Goal: Transaction & Acquisition: Purchase product/service

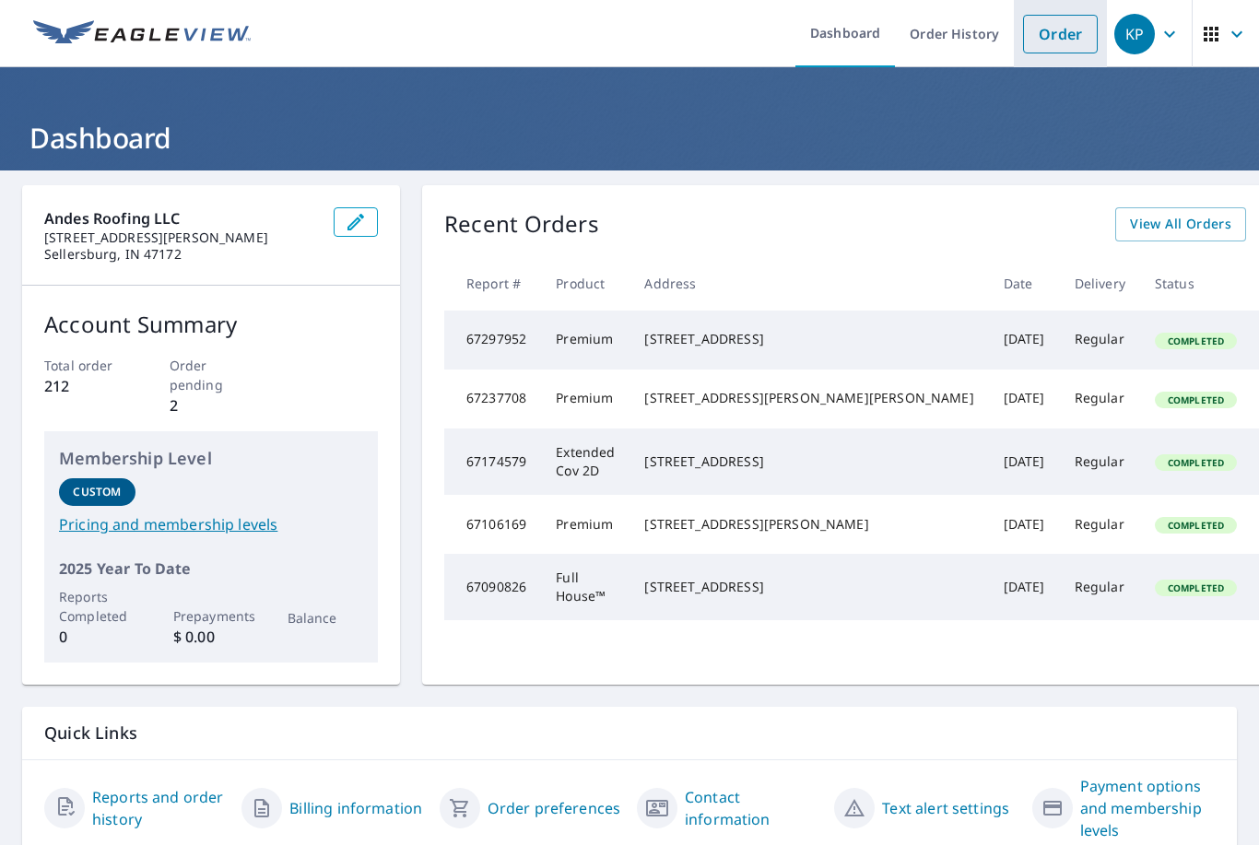
click at [1062, 23] on link "Order" at bounding box center [1060, 34] width 75 height 39
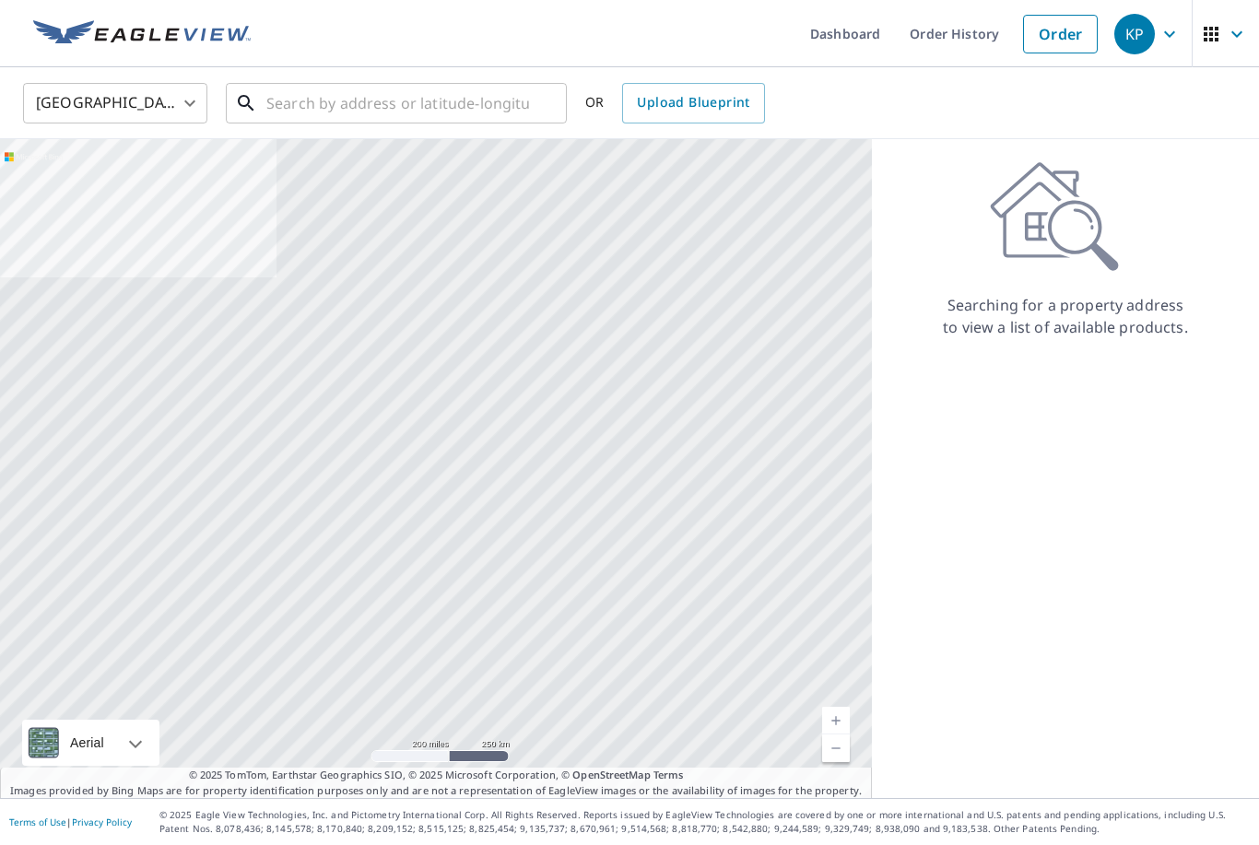
click at [404, 100] on input "text" at bounding box center [397, 103] width 263 height 52
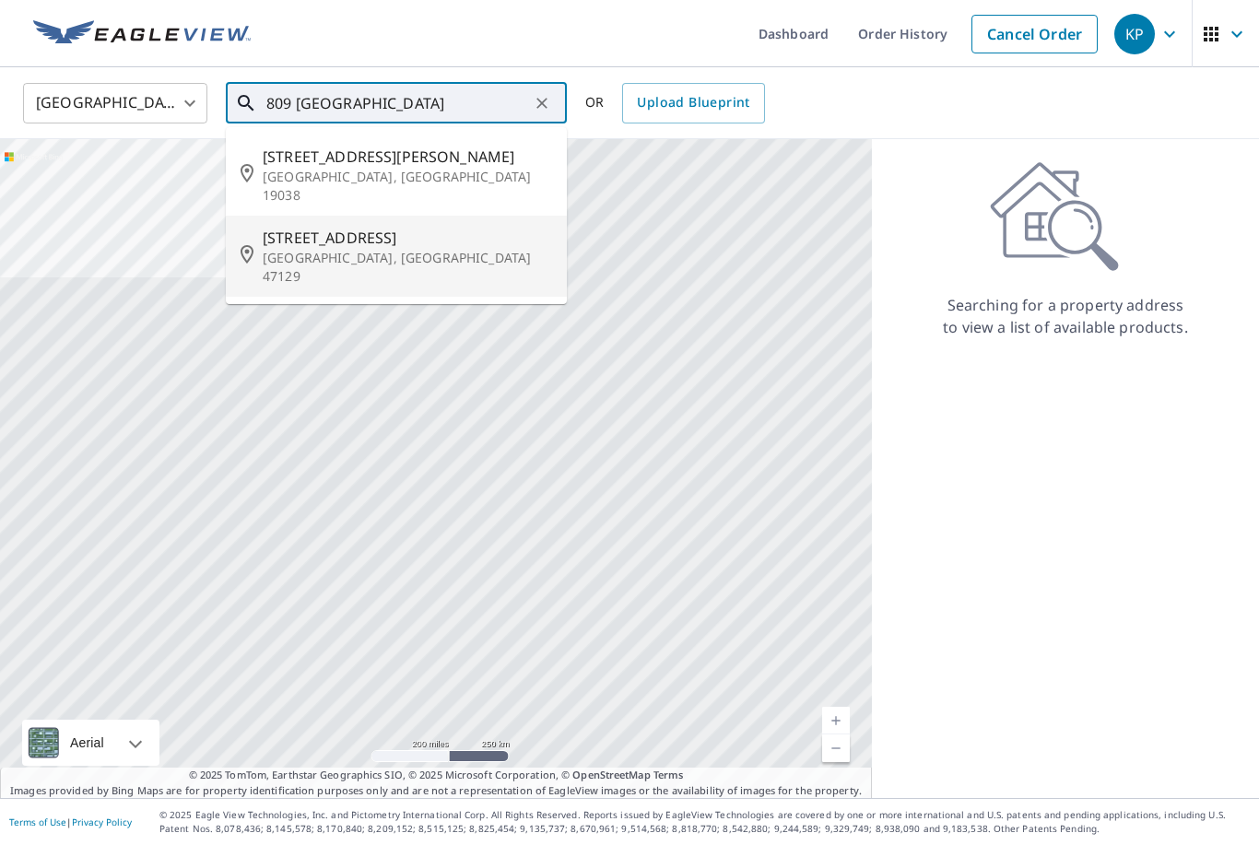
click at [388, 227] on span "[STREET_ADDRESS]" at bounding box center [407, 238] width 289 height 22
type input "[STREET_ADDRESS][PERSON_NAME]"
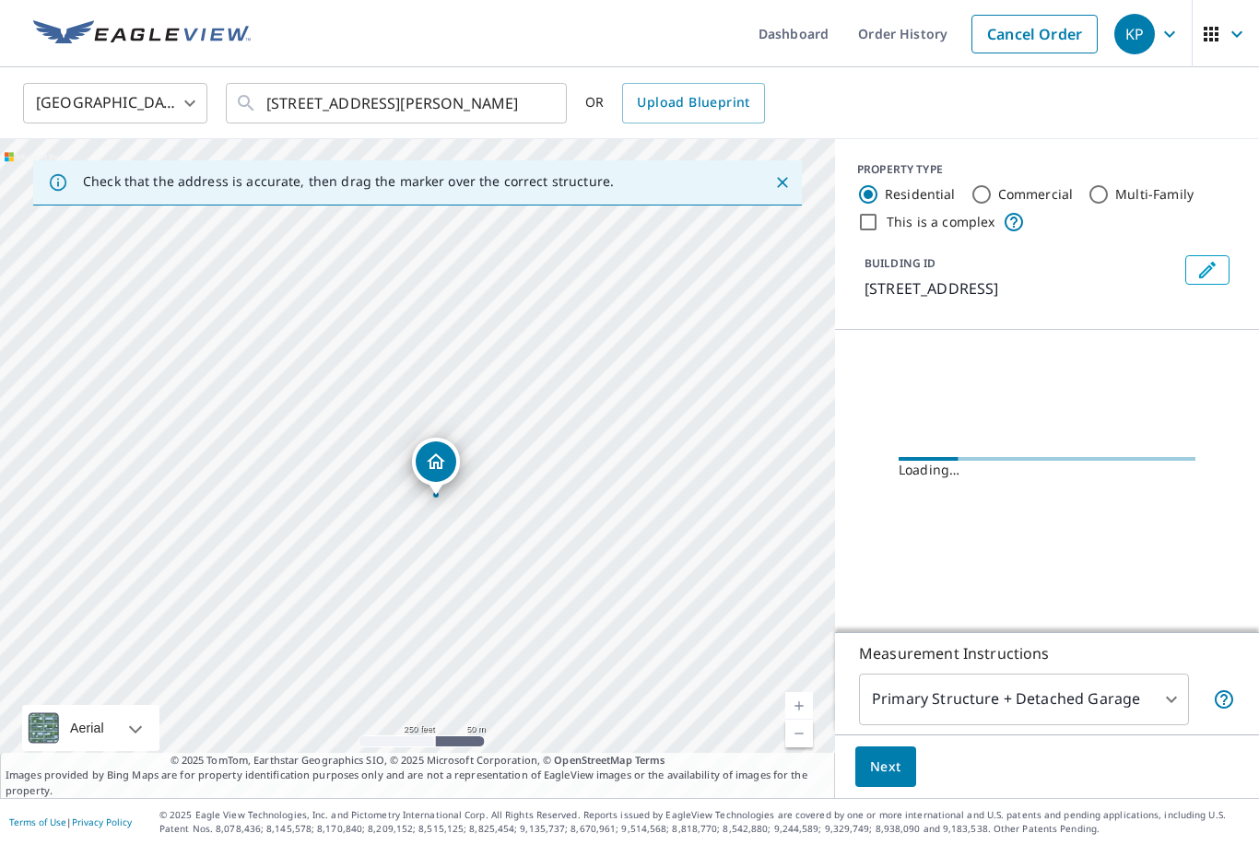
click at [795, 720] on link "Current Level 17, Zoom In" at bounding box center [799, 706] width 28 height 28
click at [788, 750] on div "[STREET_ADDRESS][PERSON_NAME]" at bounding box center [417, 468] width 835 height 659
click at [795, 720] on link "Current Level 18, Zoom In" at bounding box center [799, 706] width 28 height 28
click at [796, 720] on link "Current Level 19, Zoom In" at bounding box center [799, 706] width 28 height 28
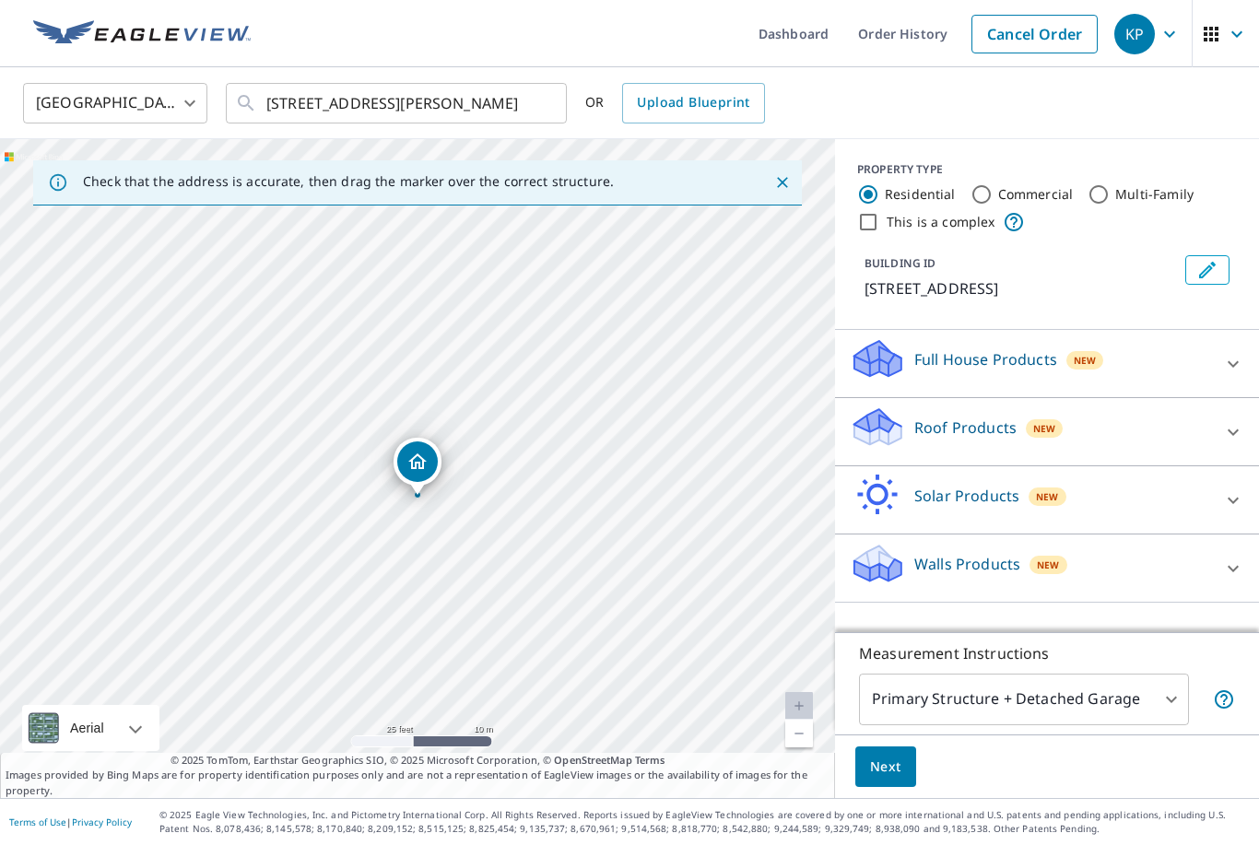
click at [1154, 430] on div "Roof Products New" at bounding box center [1029, 431] width 361 height 53
click at [854, 487] on input "Premium" at bounding box center [863, 484] width 28 height 22
checkbox input "true"
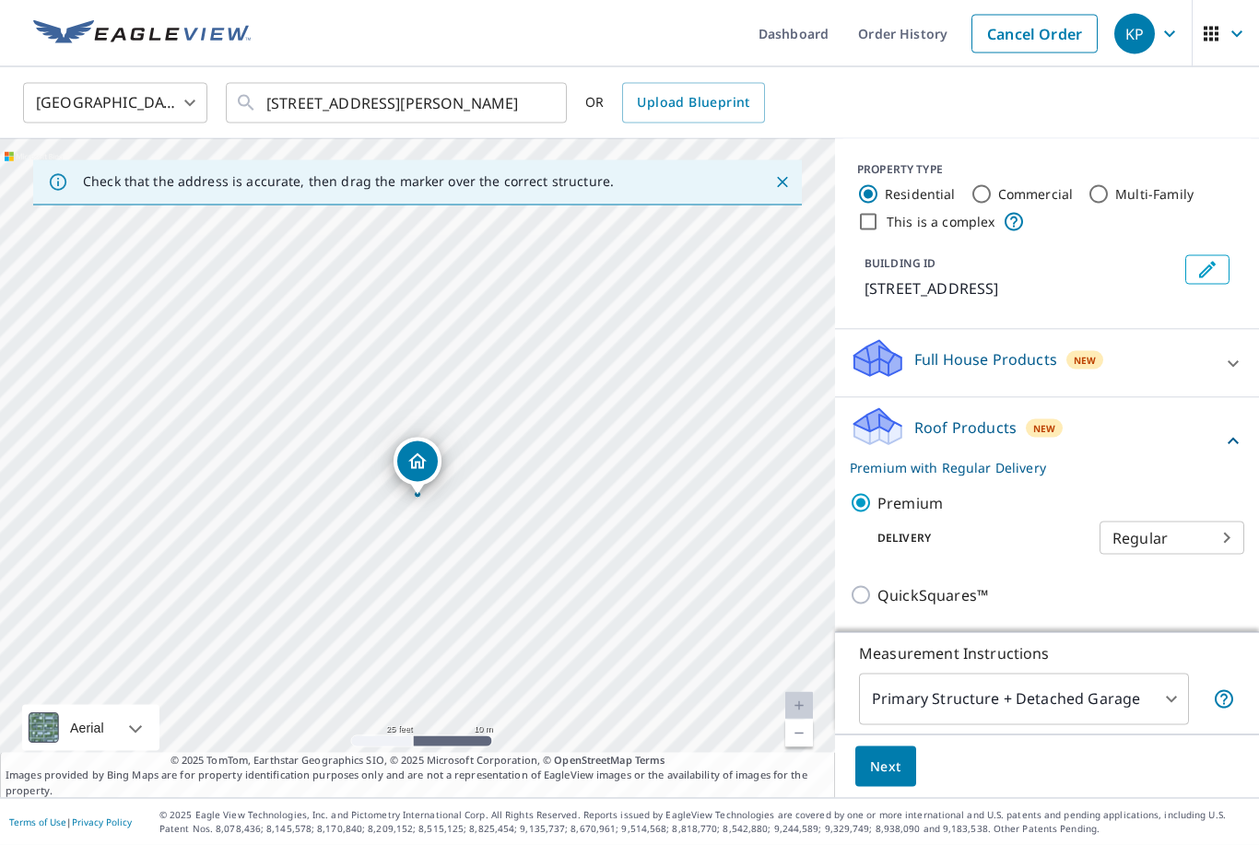
scroll to position [59, 0]
click at [882, 772] on span "Next" at bounding box center [885, 766] width 31 height 23
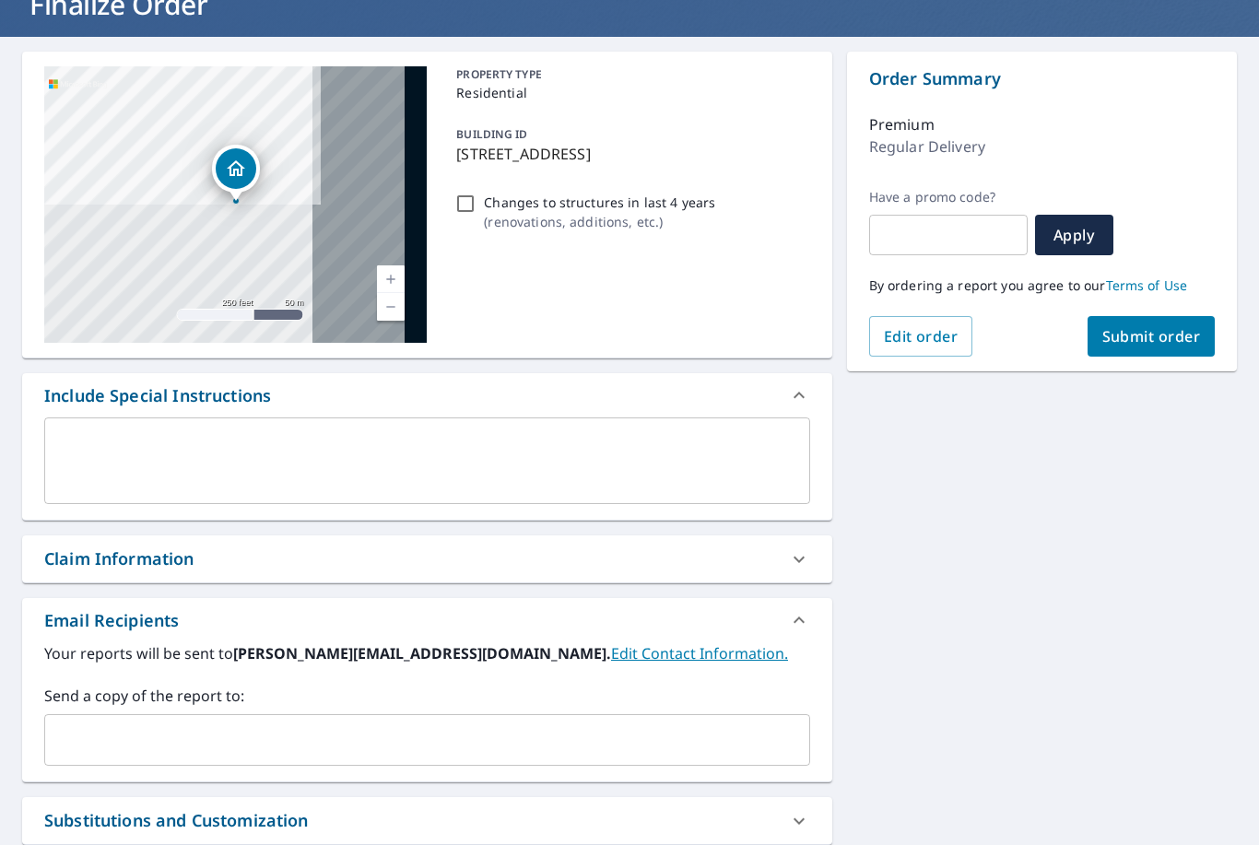
scroll to position [235, 0]
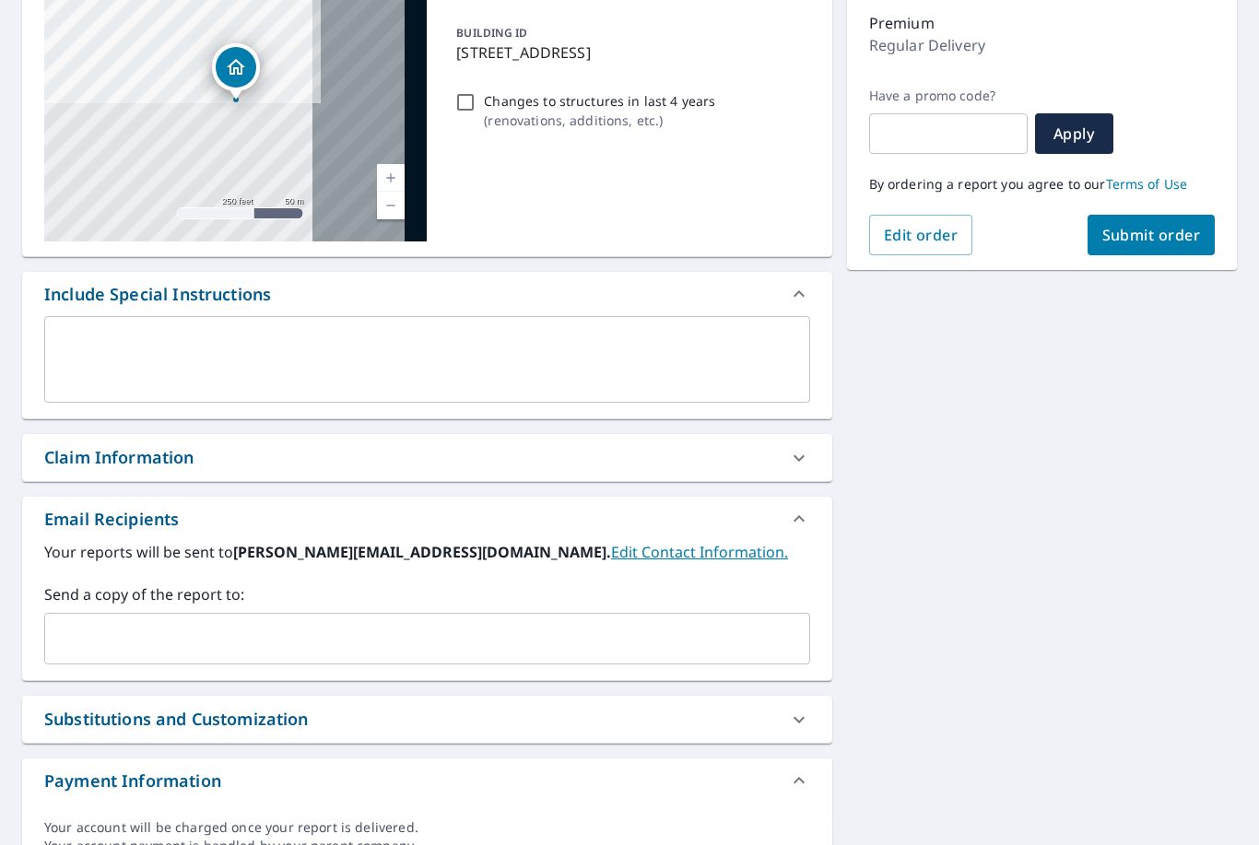
click at [202, 621] on input "text" at bounding box center [413, 638] width 721 height 35
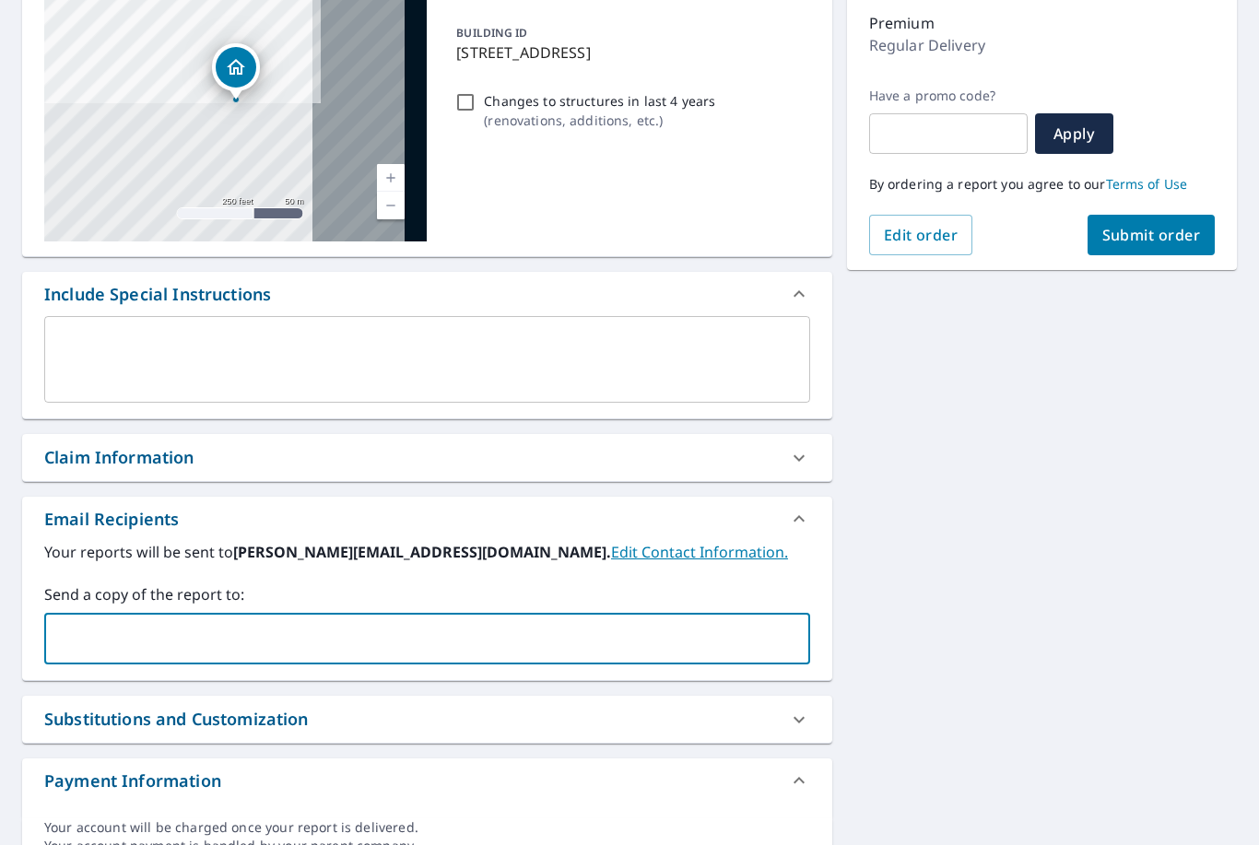
click at [154, 621] on input "text" at bounding box center [413, 638] width 721 height 35
paste input "[PERSON_NAME][EMAIL_ADDRESS][DOMAIN_NAME]"
type input "[PERSON_NAME][EMAIL_ADDRESS][DOMAIN_NAME]"
click at [1003, 608] on div "[STREET_ADDRESS] A standard road map Aerial A detailed look from above Labels L…" at bounding box center [629, 411] width 1259 height 950
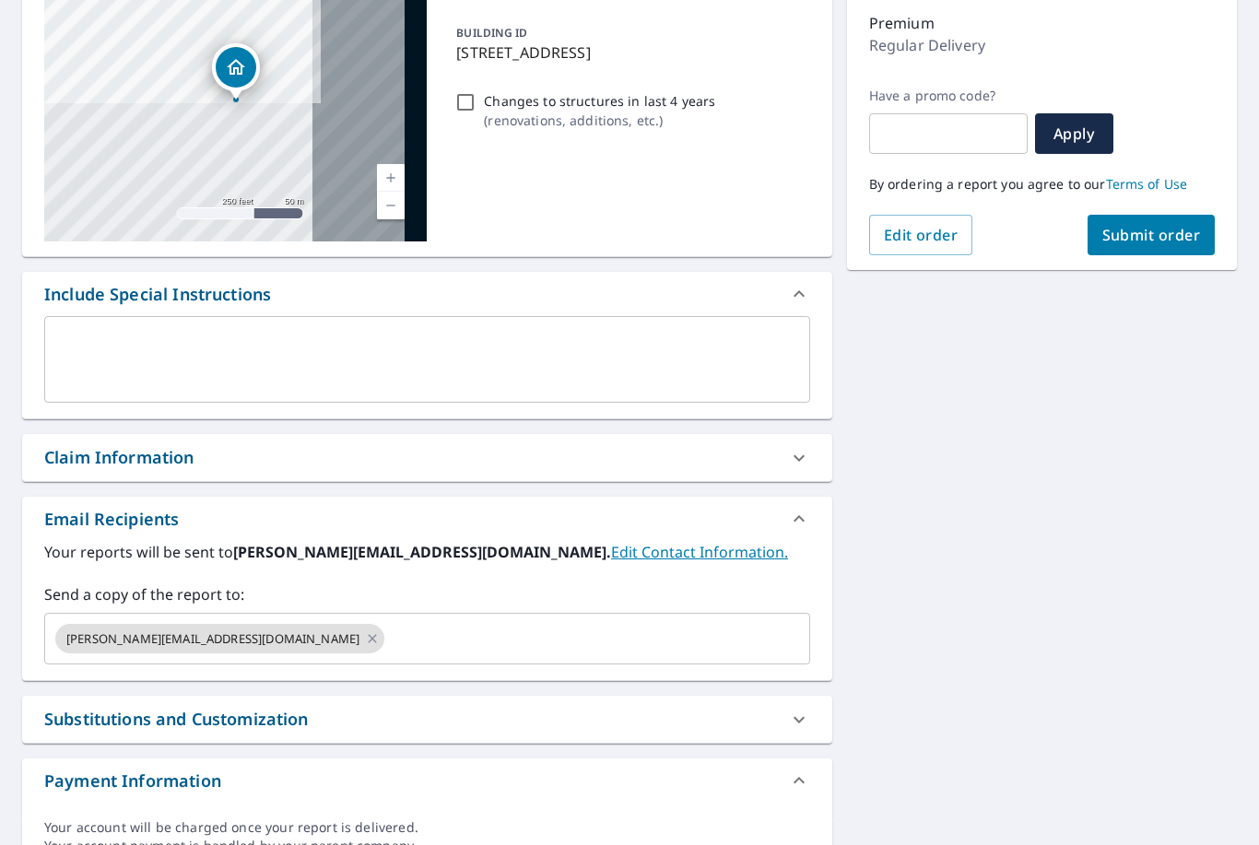
click at [514, 621] on input "text" at bounding box center [580, 638] width 387 height 35
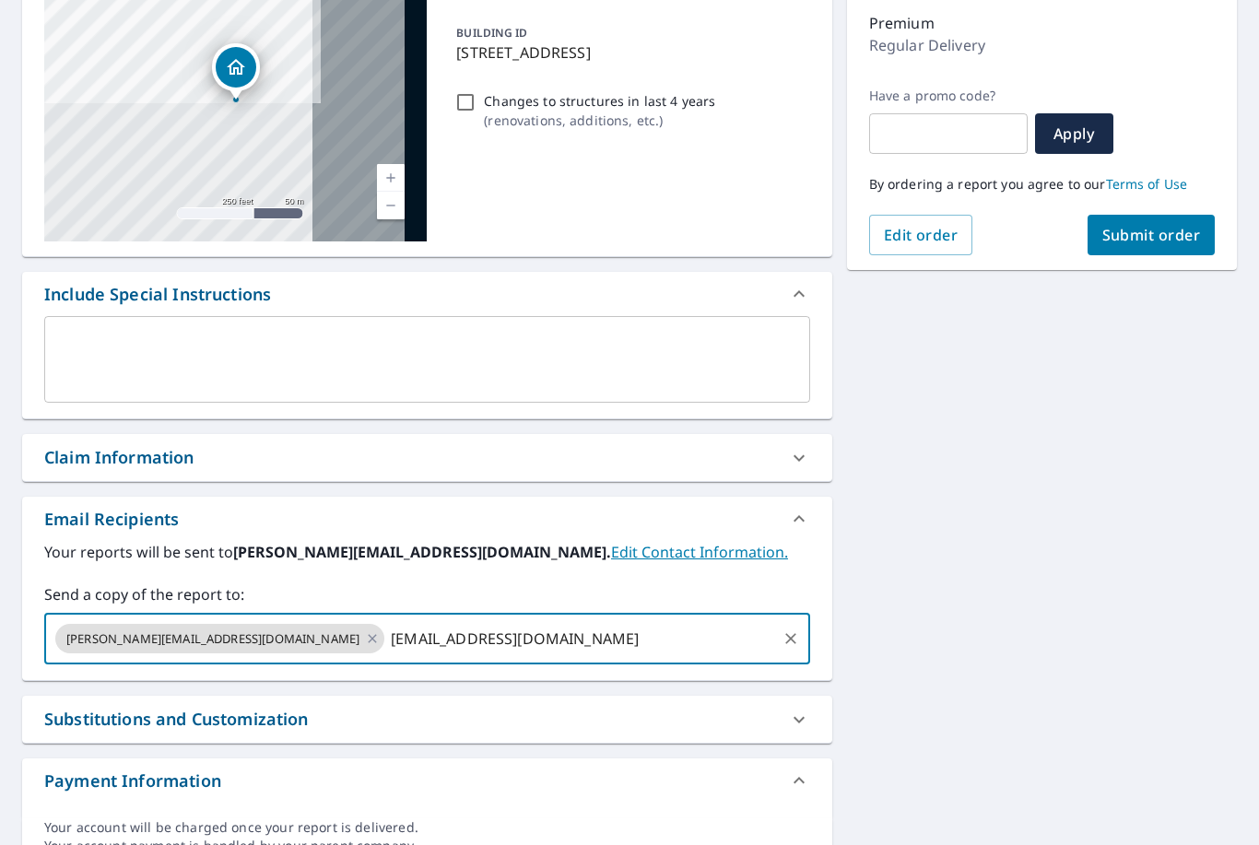
type input "[EMAIL_ADDRESS][DOMAIN_NAME]"
click at [1010, 480] on div "[STREET_ADDRESS] A standard road map Aerial A detailed look from above Labels L…" at bounding box center [629, 411] width 1259 height 950
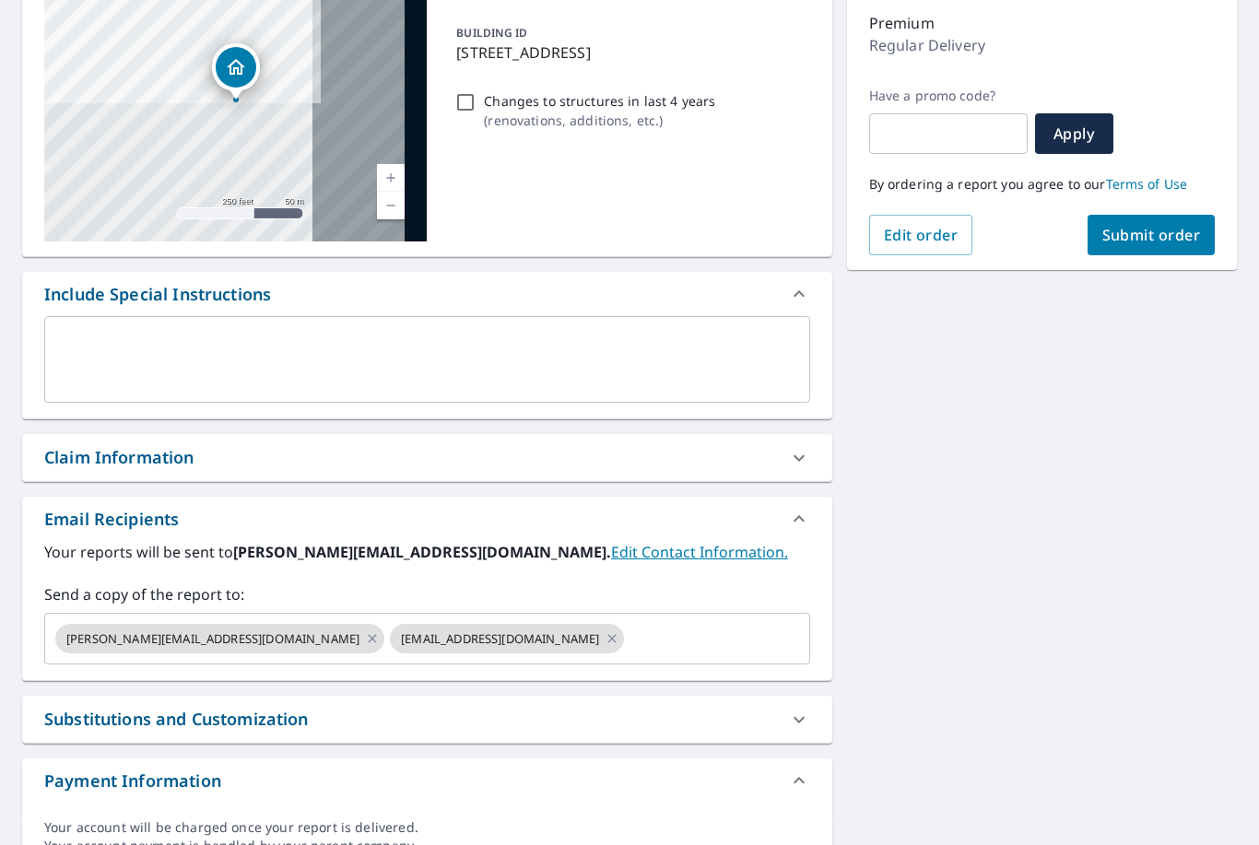
click at [1152, 225] on span "Submit order" at bounding box center [1151, 235] width 99 height 20
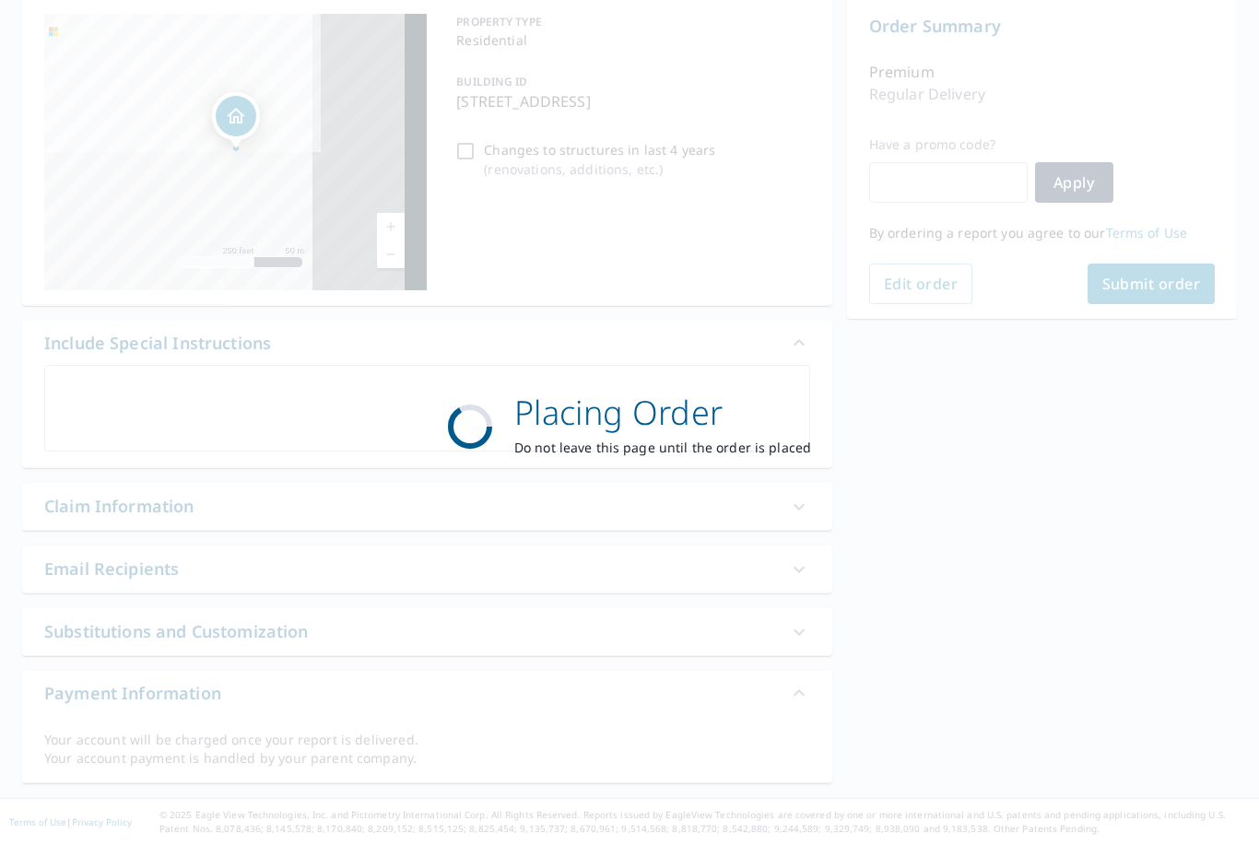
scroll to position [127, 0]
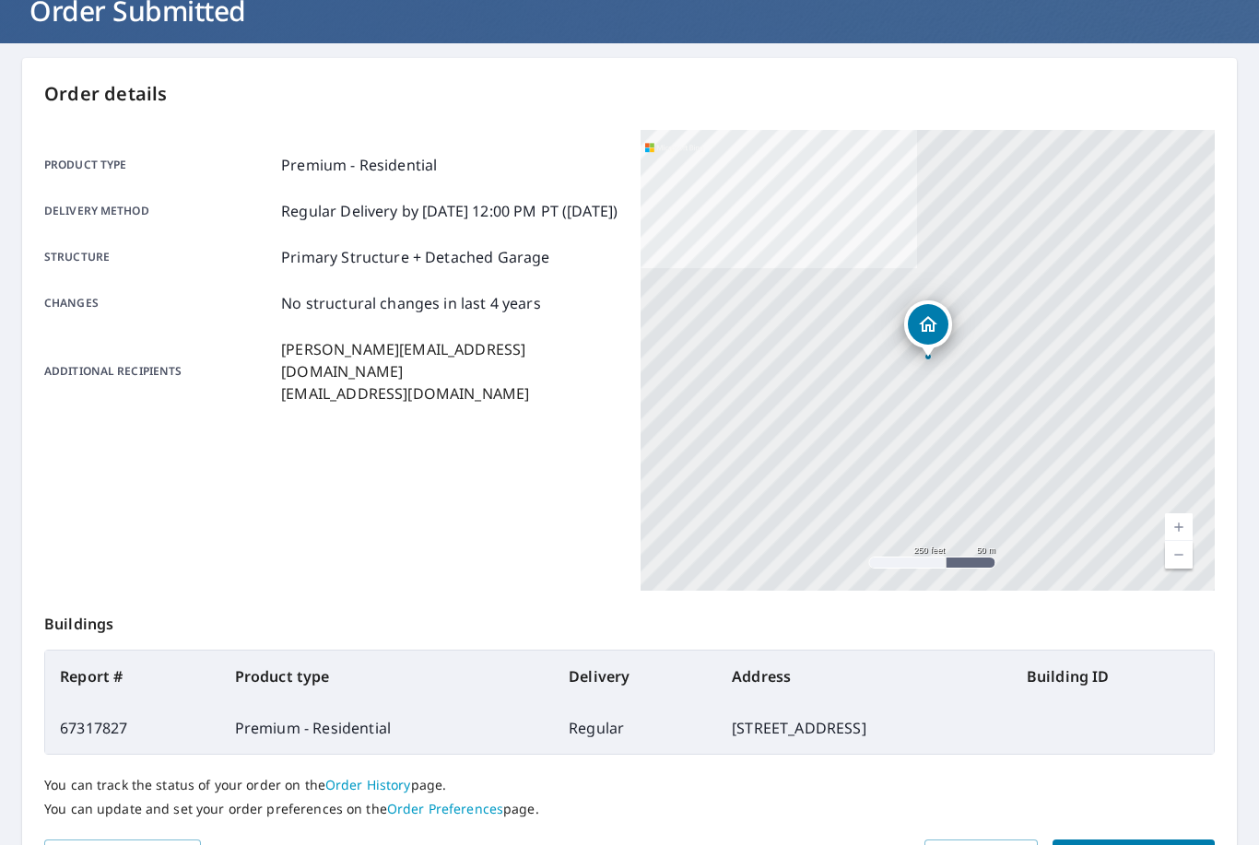
click at [1166, 844] on span "Place another order" at bounding box center [1133, 856] width 133 height 23
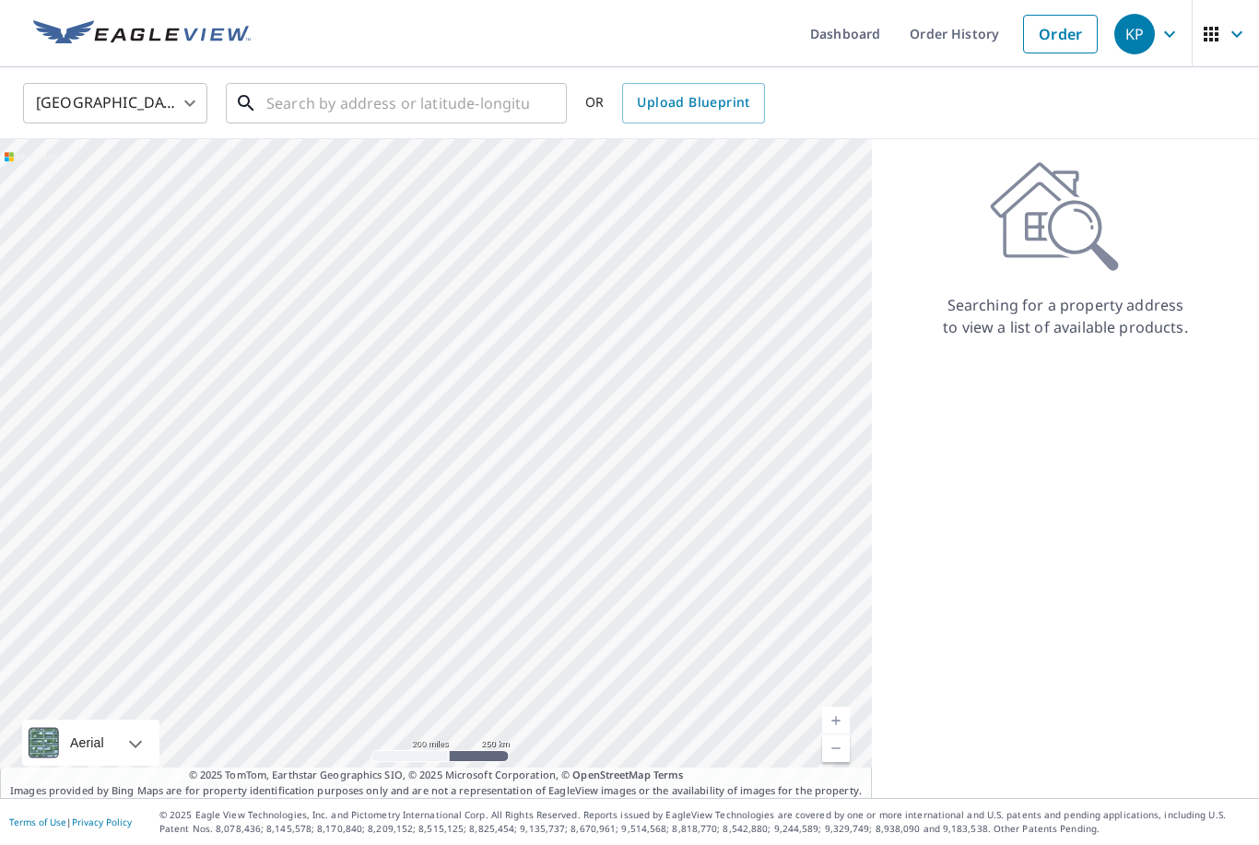
click at [420, 77] on input "text" at bounding box center [397, 103] width 263 height 52
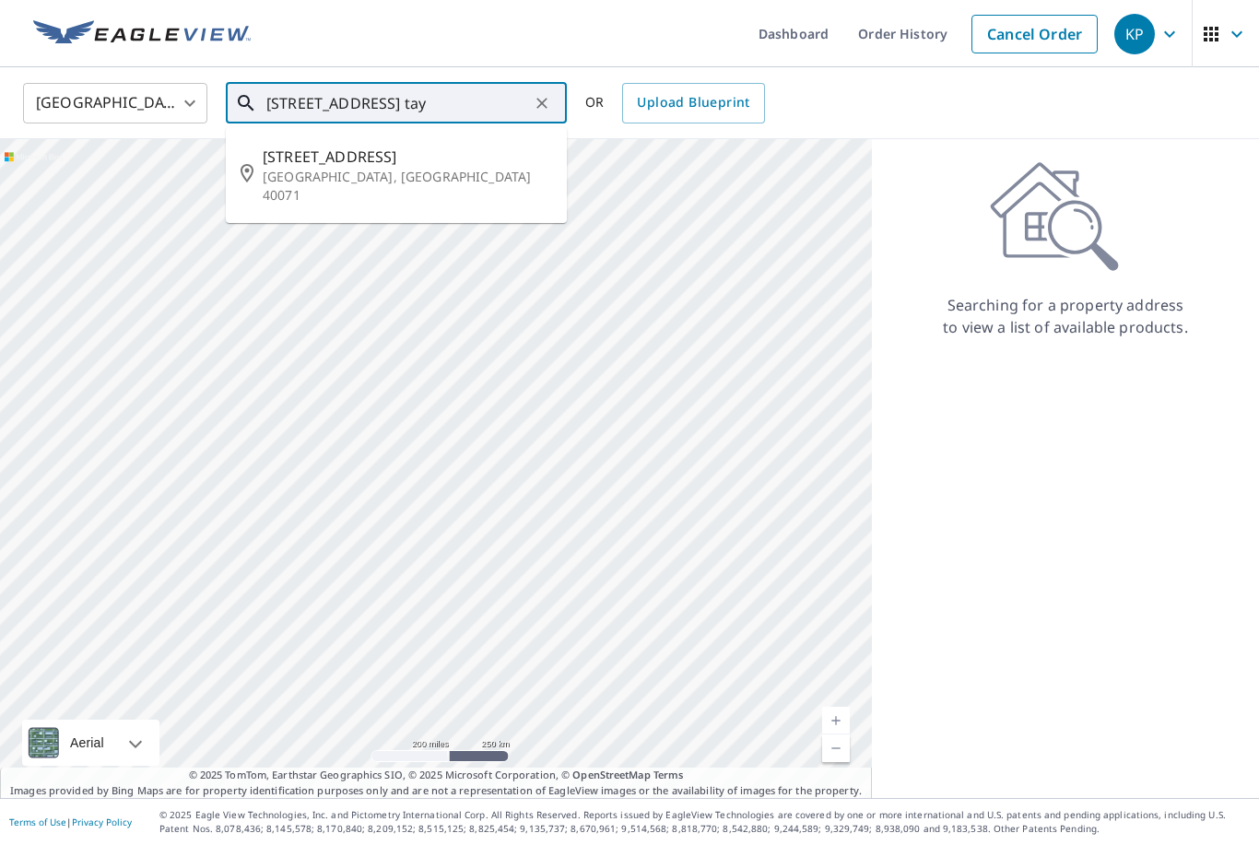
click at [445, 135] on li "[STREET_ADDRESS]" at bounding box center [396, 175] width 341 height 81
type input "[STREET_ADDRESS]"
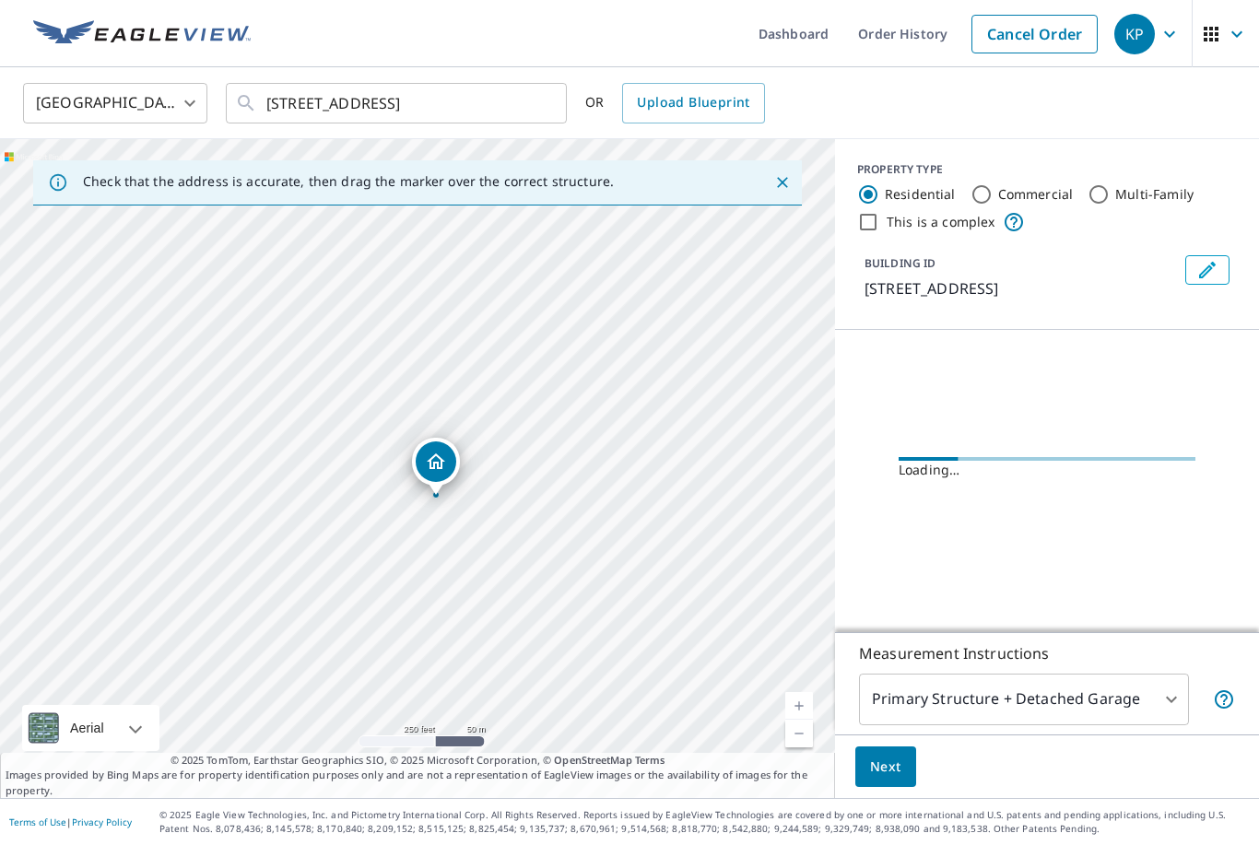
click at [796, 695] on link "Current Level 17, Zoom In" at bounding box center [799, 706] width 28 height 28
click at [799, 712] on link "Current Level 18, Zoom In" at bounding box center [799, 706] width 28 height 28
click at [800, 700] on link "Current Level 19, Zoom In" at bounding box center [799, 706] width 28 height 28
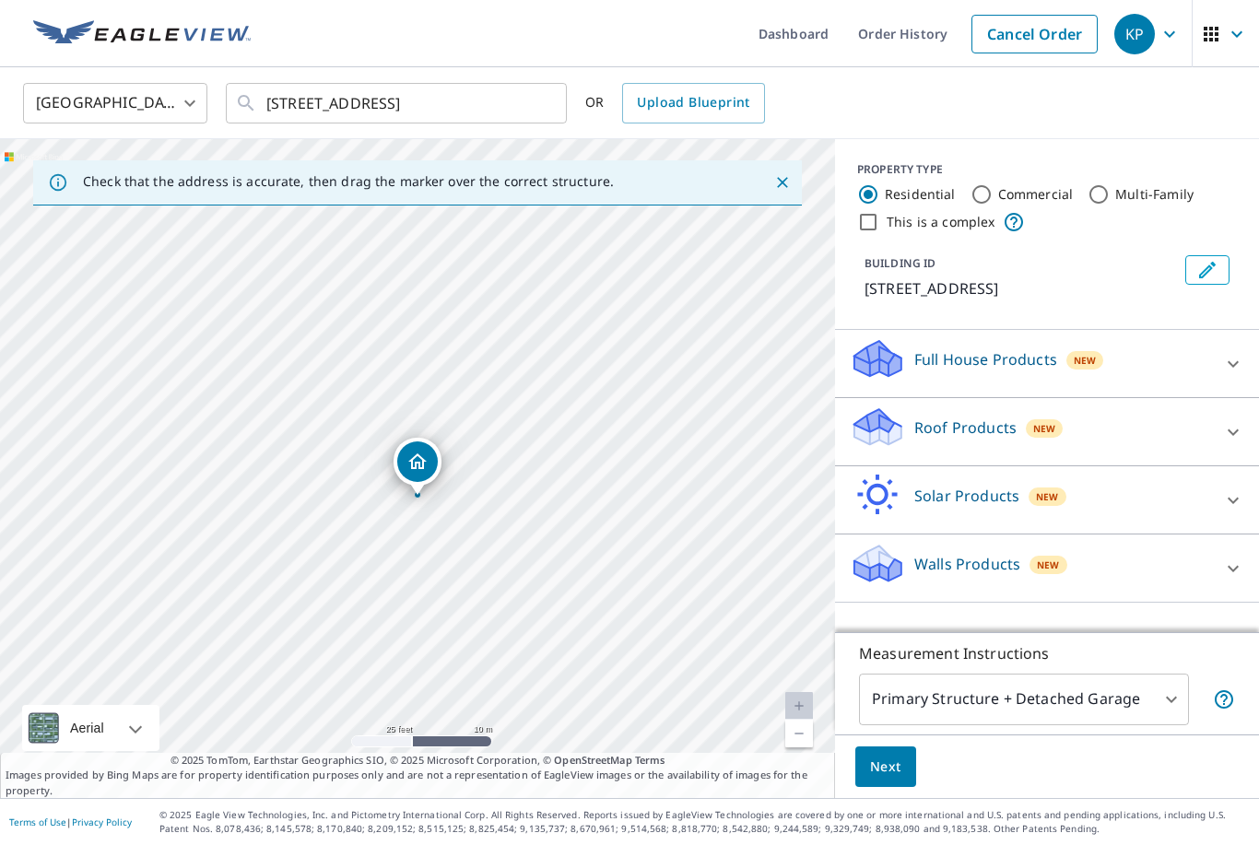
click at [1048, 421] on span "New" at bounding box center [1044, 428] width 22 height 15
click at [853, 473] on input "Premium" at bounding box center [863, 484] width 28 height 22
checkbox input "true"
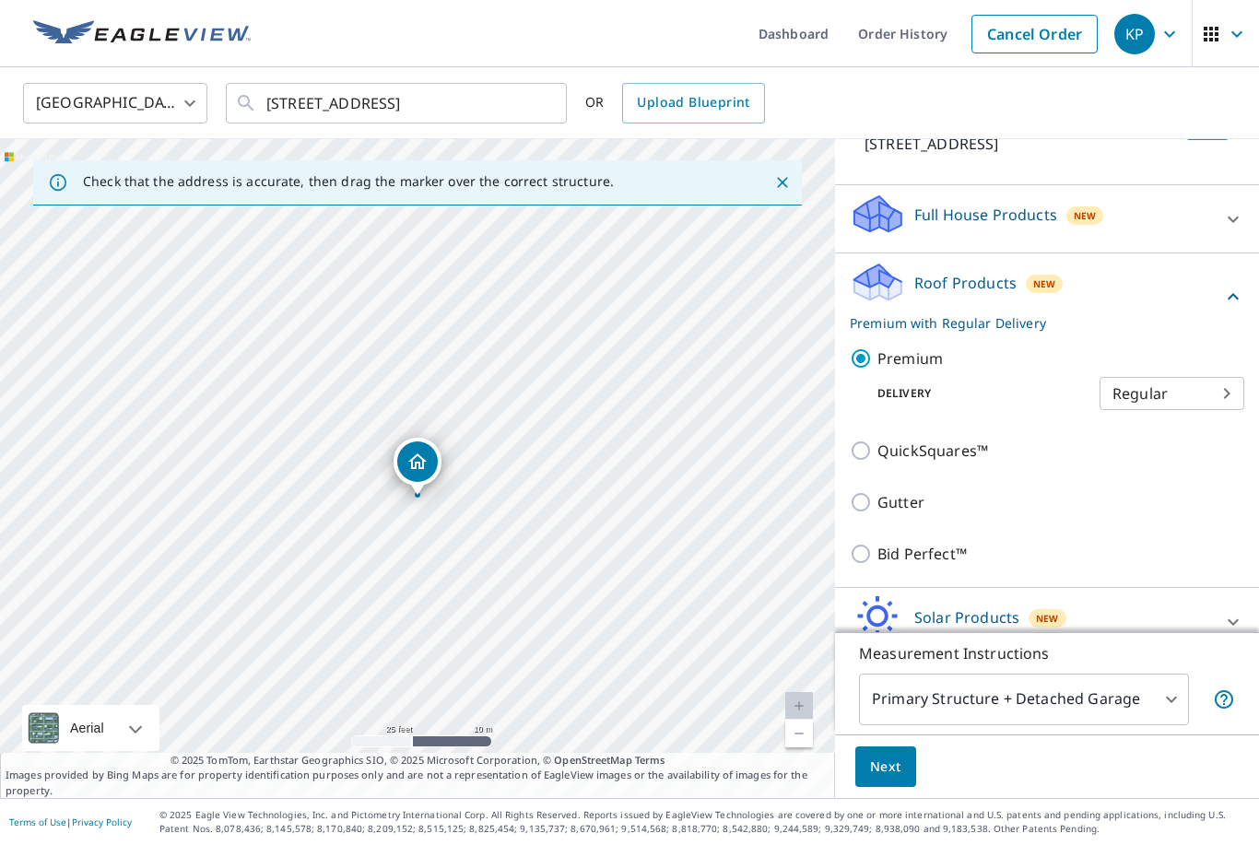
scroll to position [144, 0]
click at [893, 768] on span "Next" at bounding box center [885, 766] width 31 height 23
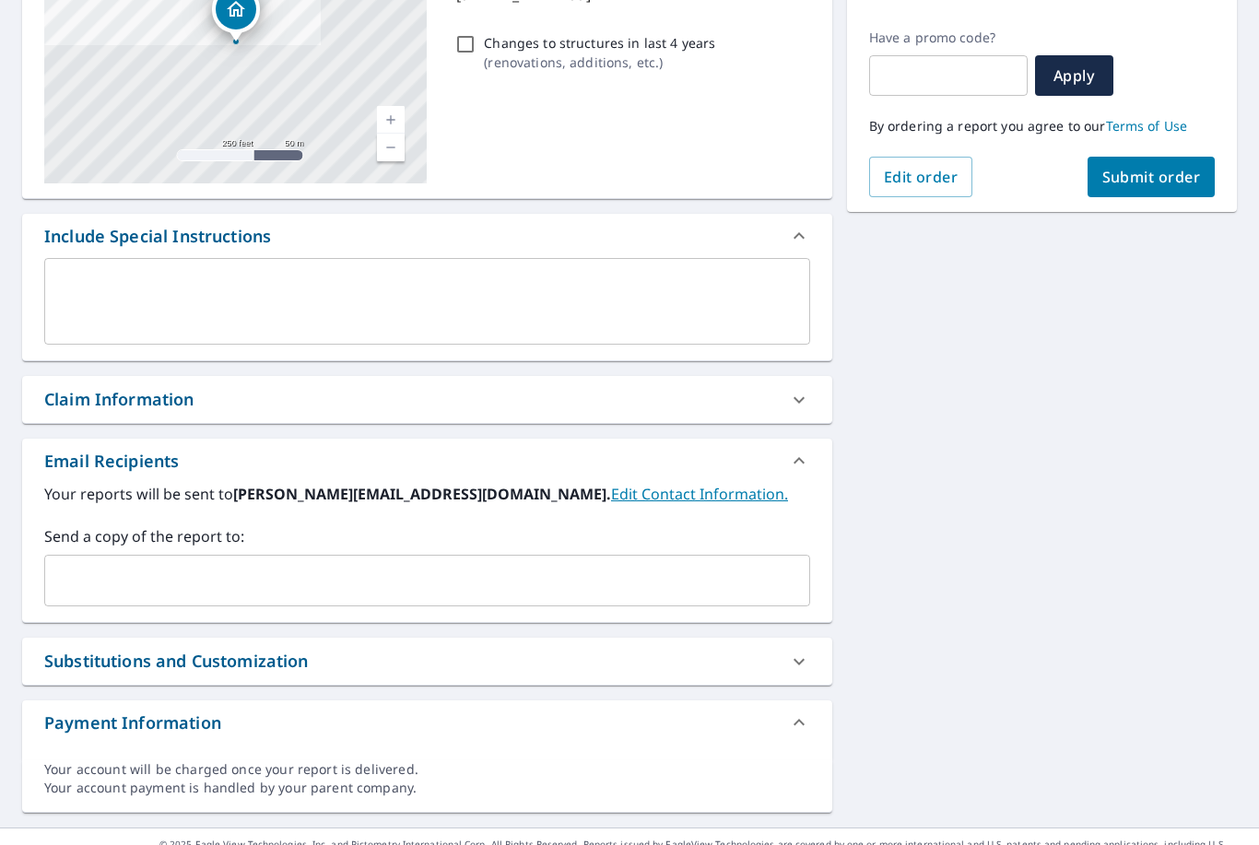
scroll to position [264, 0]
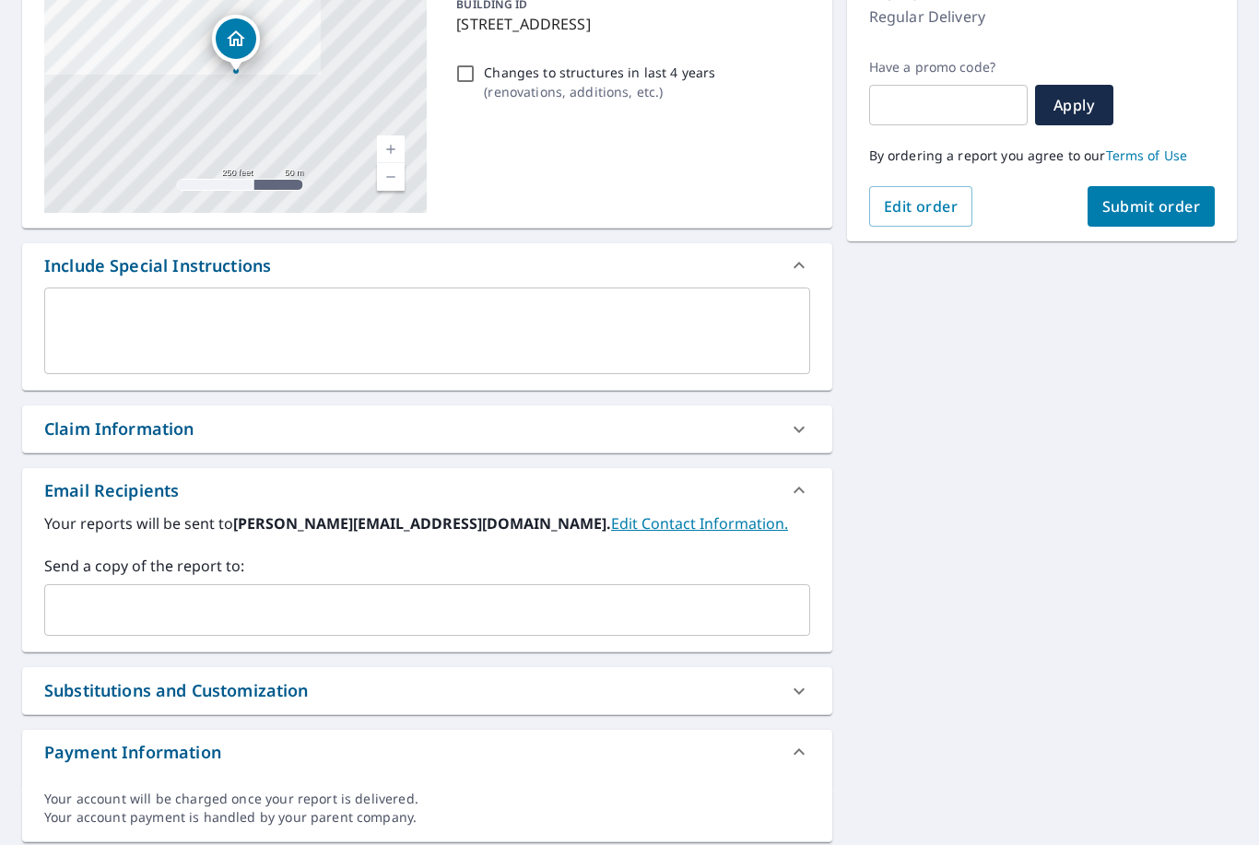
click at [361, 592] on input "text" at bounding box center [413, 609] width 721 height 35
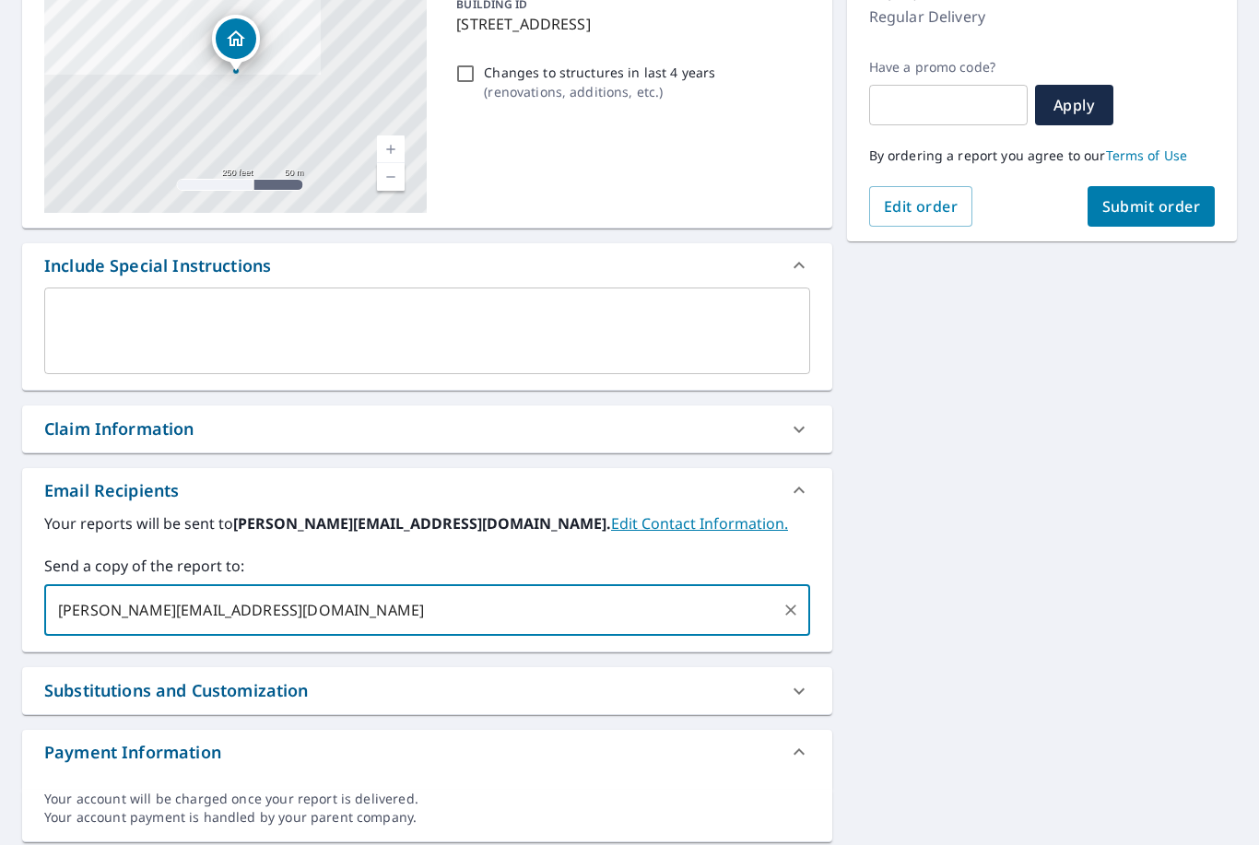
type input "[PERSON_NAME][EMAIL_ADDRESS][DOMAIN_NAME]"
click at [984, 516] on div "[STREET_ADDRESS] Aerial Road A standard road map Aerial A detailed look from ab…" at bounding box center [629, 382] width 1259 height 950
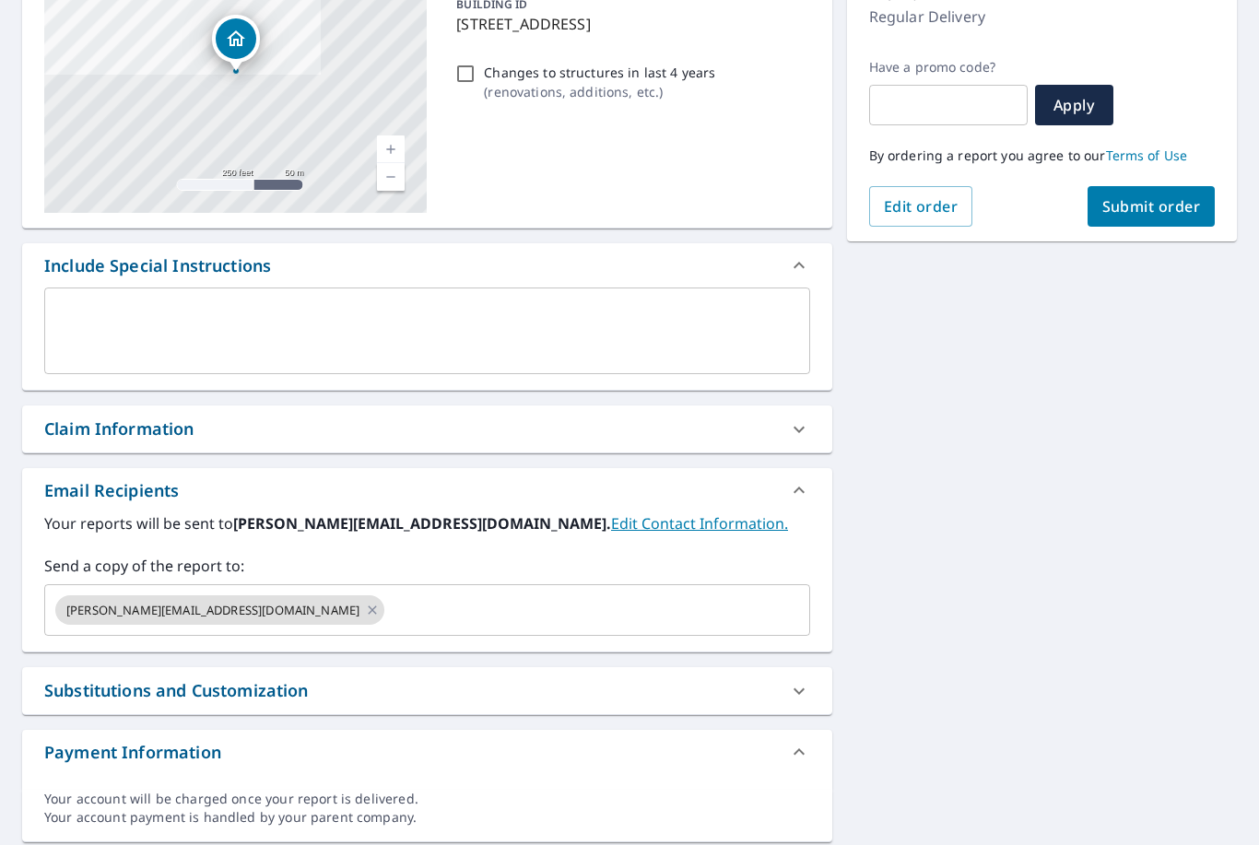
click at [572, 592] on input "text" at bounding box center [580, 609] width 387 height 35
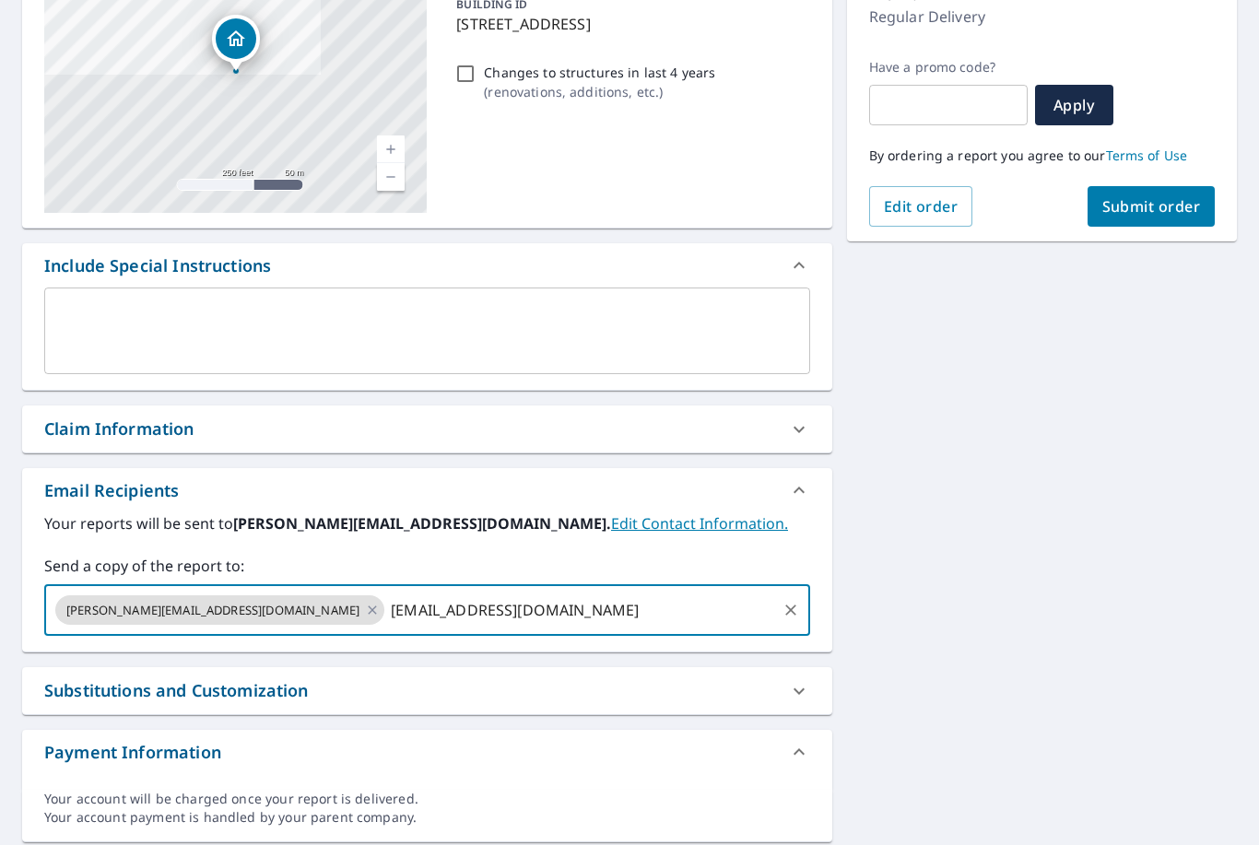
type input "[EMAIL_ADDRESS][DOMAIN_NAME]"
click at [1110, 527] on div "[STREET_ADDRESS] Aerial Road A standard road map Aerial A detailed look from ab…" at bounding box center [629, 382] width 1259 height 950
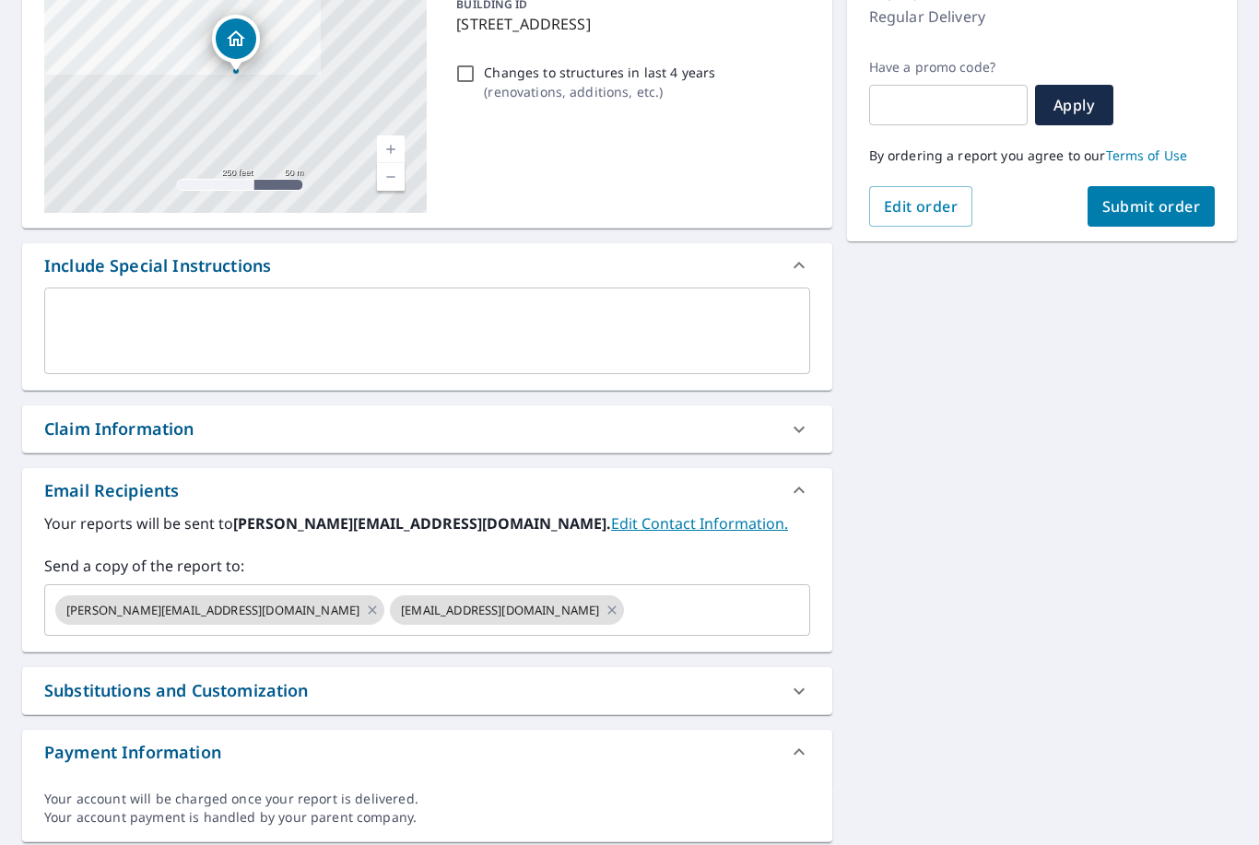
click at [1182, 196] on span "Submit order" at bounding box center [1151, 206] width 99 height 20
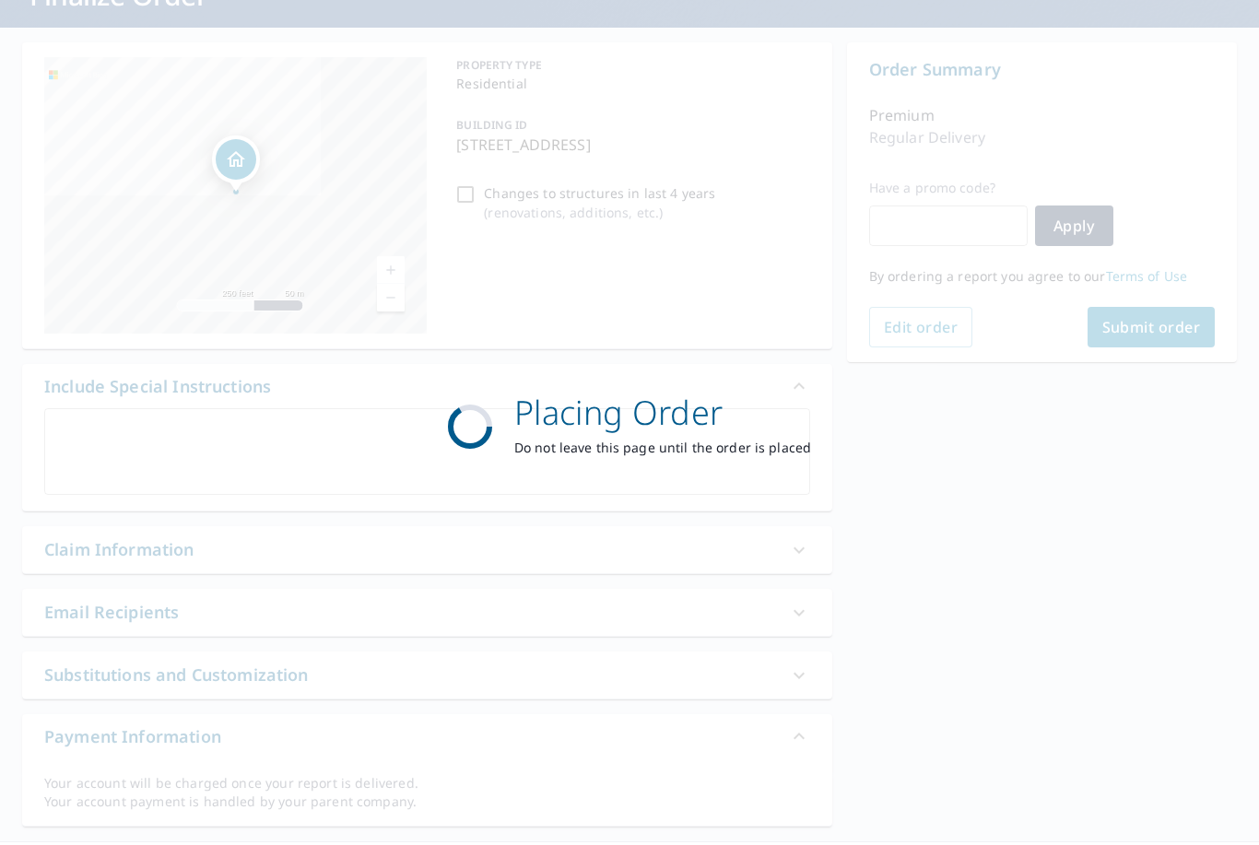
scroll to position [127, 0]
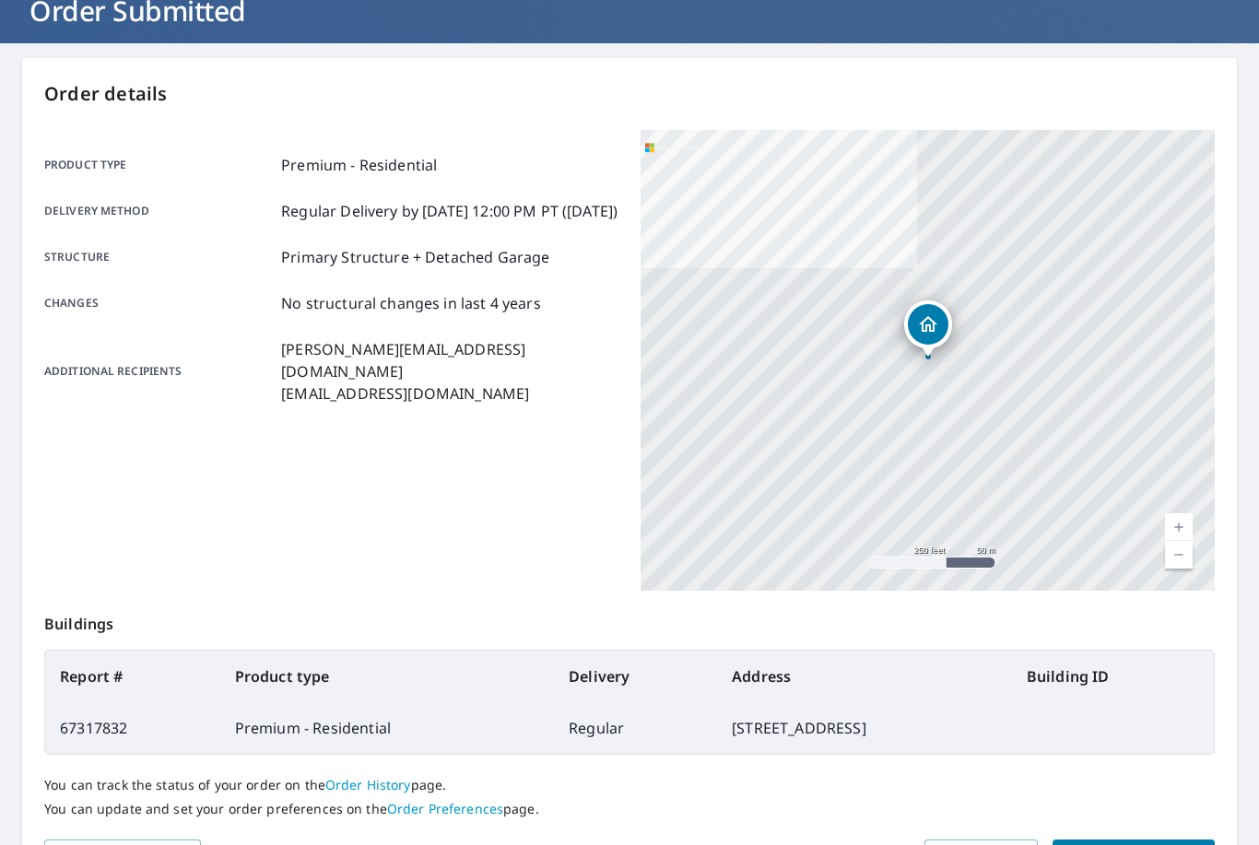
click at [1154, 844] on span "Place another order" at bounding box center [1133, 856] width 133 height 23
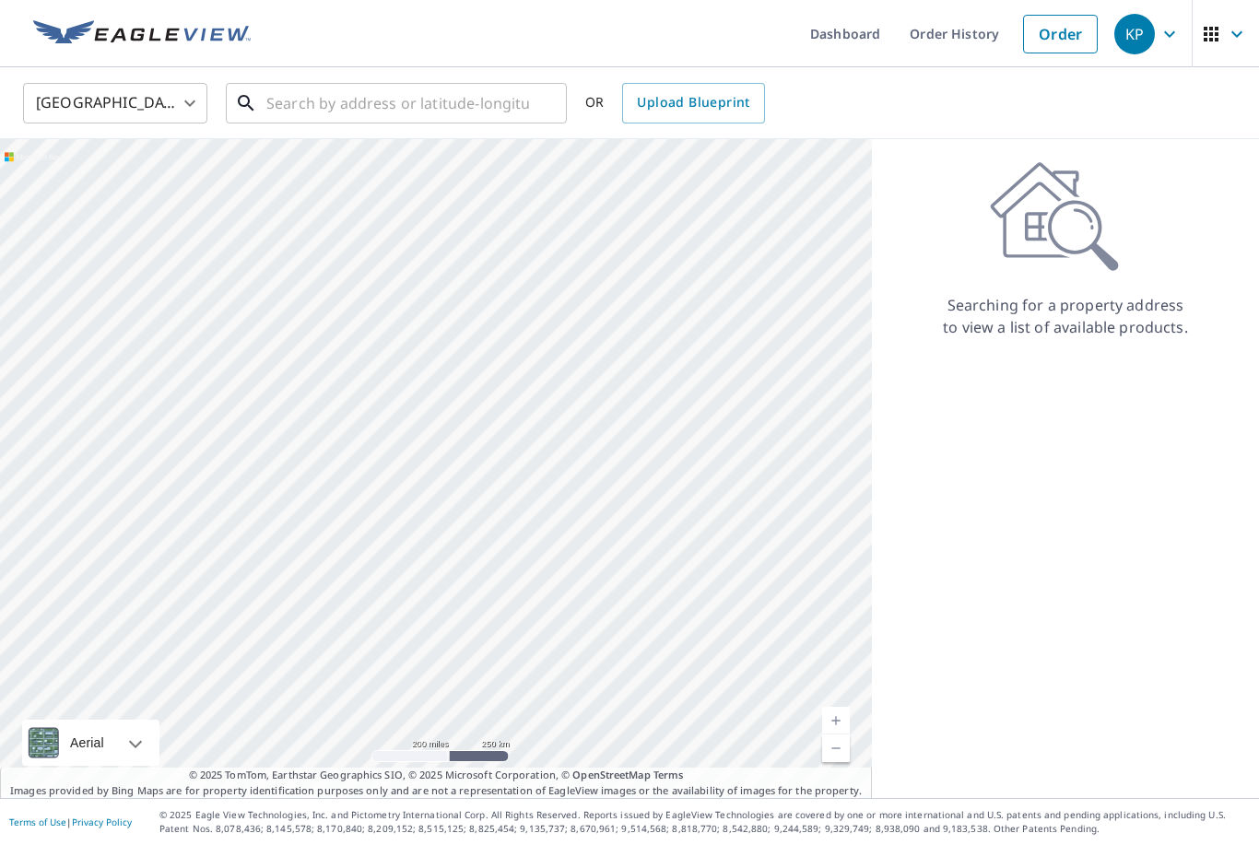
click at [433, 77] on input "text" at bounding box center [397, 103] width 263 height 52
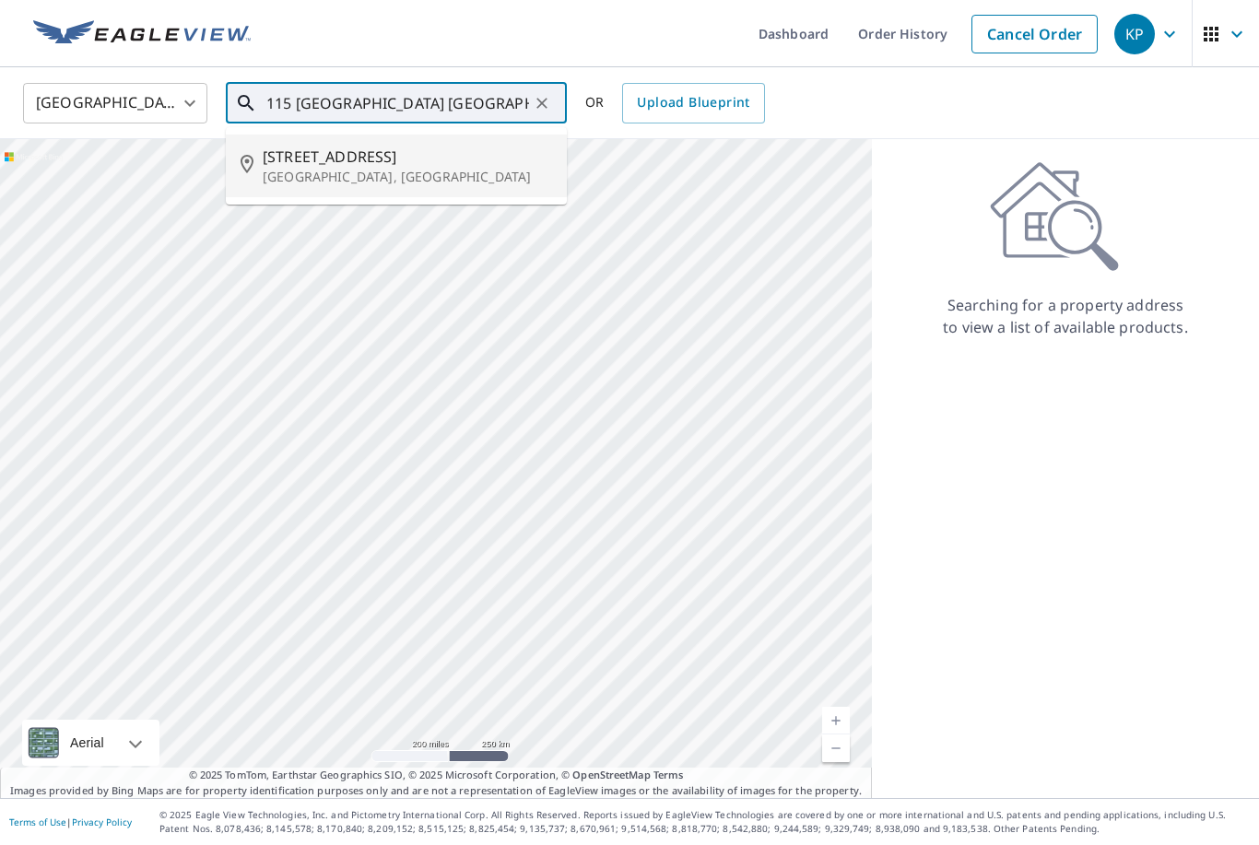
click at [413, 168] on p "[GEOGRAPHIC_DATA], [GEOGRAPHIC_DATA]" at bounding box center [407, 177] width 289 height 18
type input "[STREET_ADDRESS]"
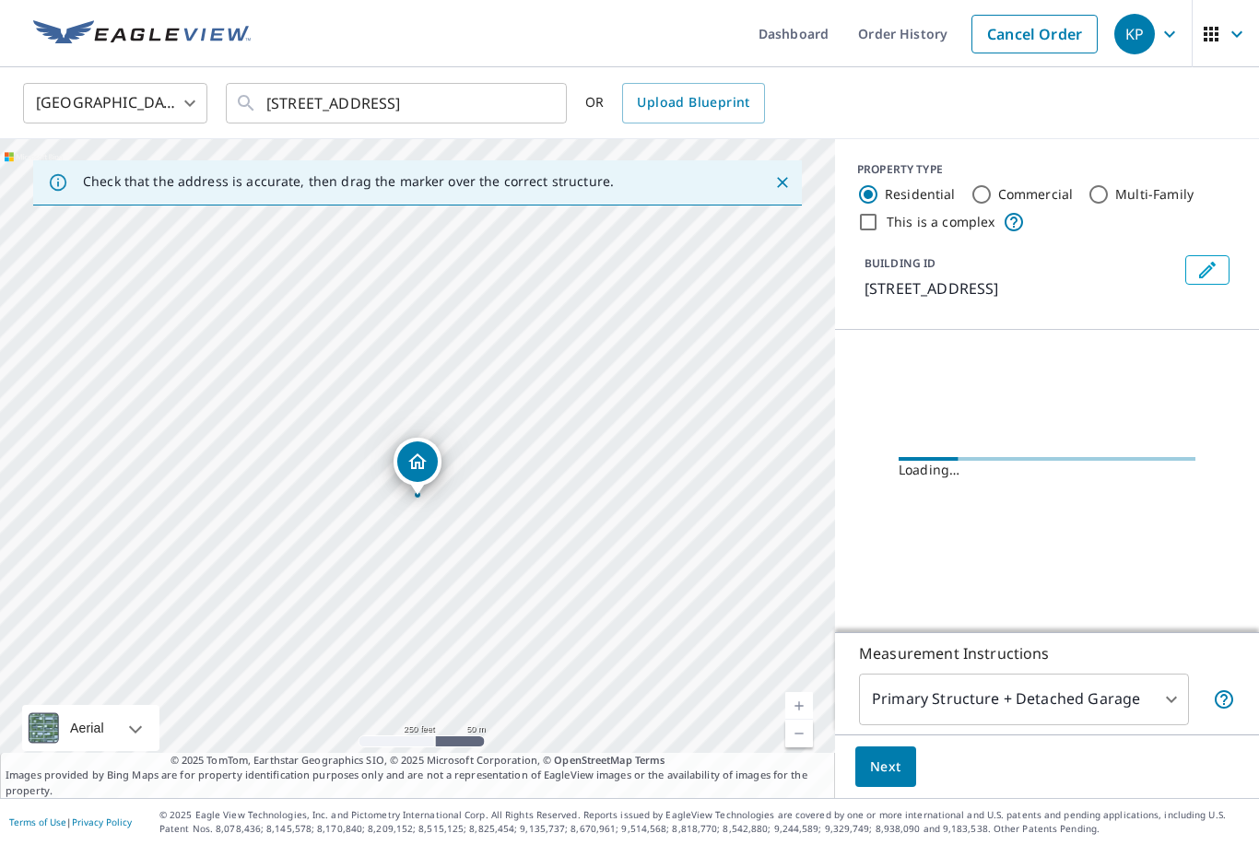
click at [805, 698] on link "Current Level 17, Zoom In" at bounding box center [799, 706] width 28 height 28
click at [798, 707] on link "Current Level 18, Zoom In" at bounding box center [799, 706] width 28 height 28
click at [795, 706] on link "Current Level 19, Zoom In" at bounding box center [799, 706] width 28 height 28
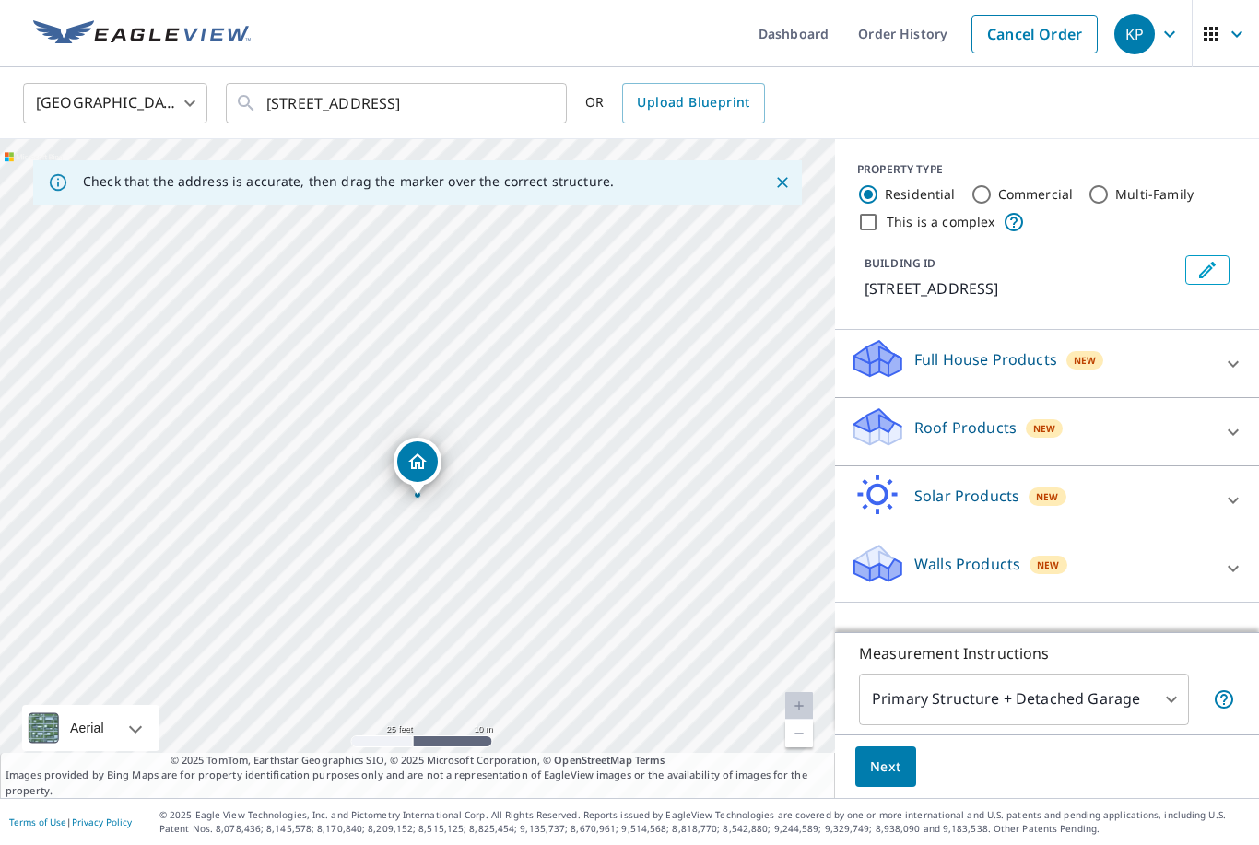
click at [1081, 405] on div "Roof Products New" at bounding box center [1029, 431] width 361 height 53
click at [862, 473] on input "Premium" at bounding box center [863, 484] width 28 height 22
checkbox input "true"
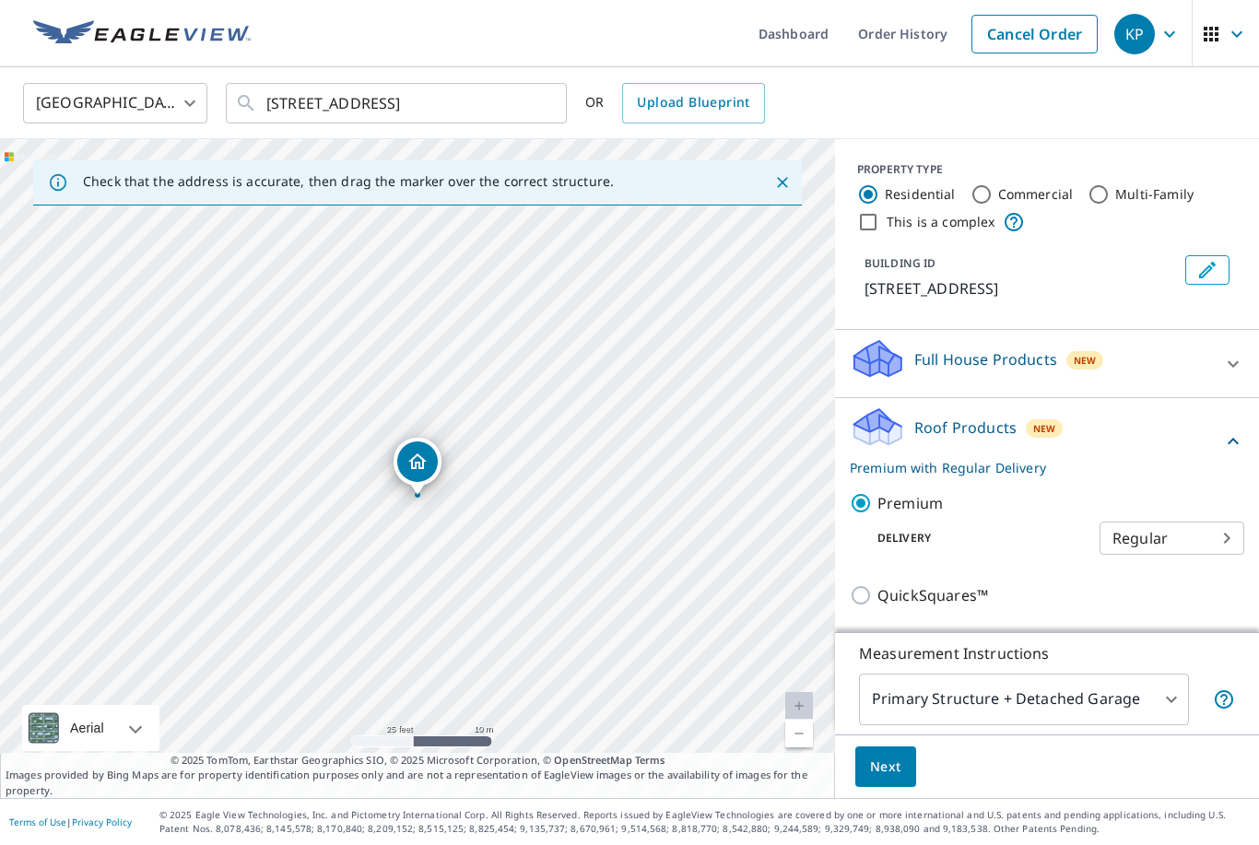
click at [895, 757] on span "Next" at bounding box center [885, 766] width 31 height 23
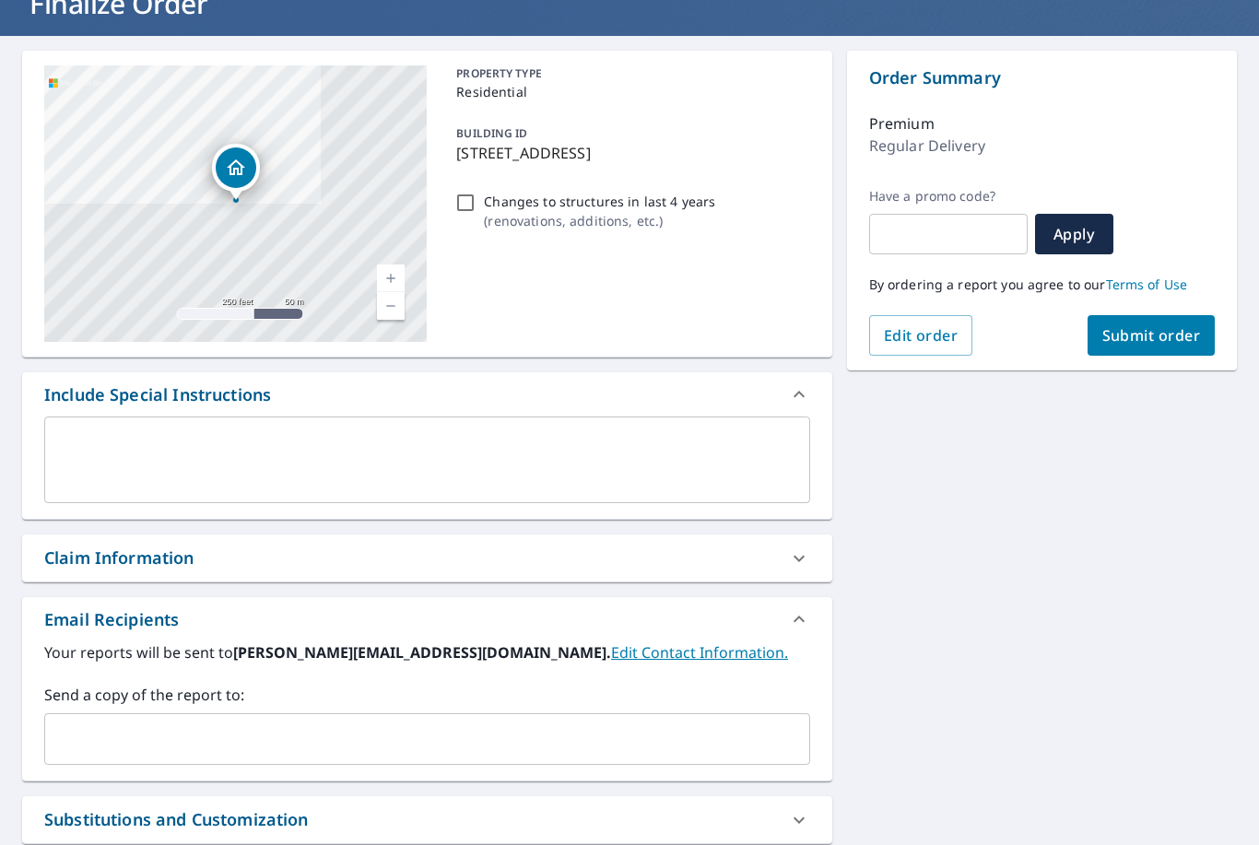
scroll to position [134, 0]
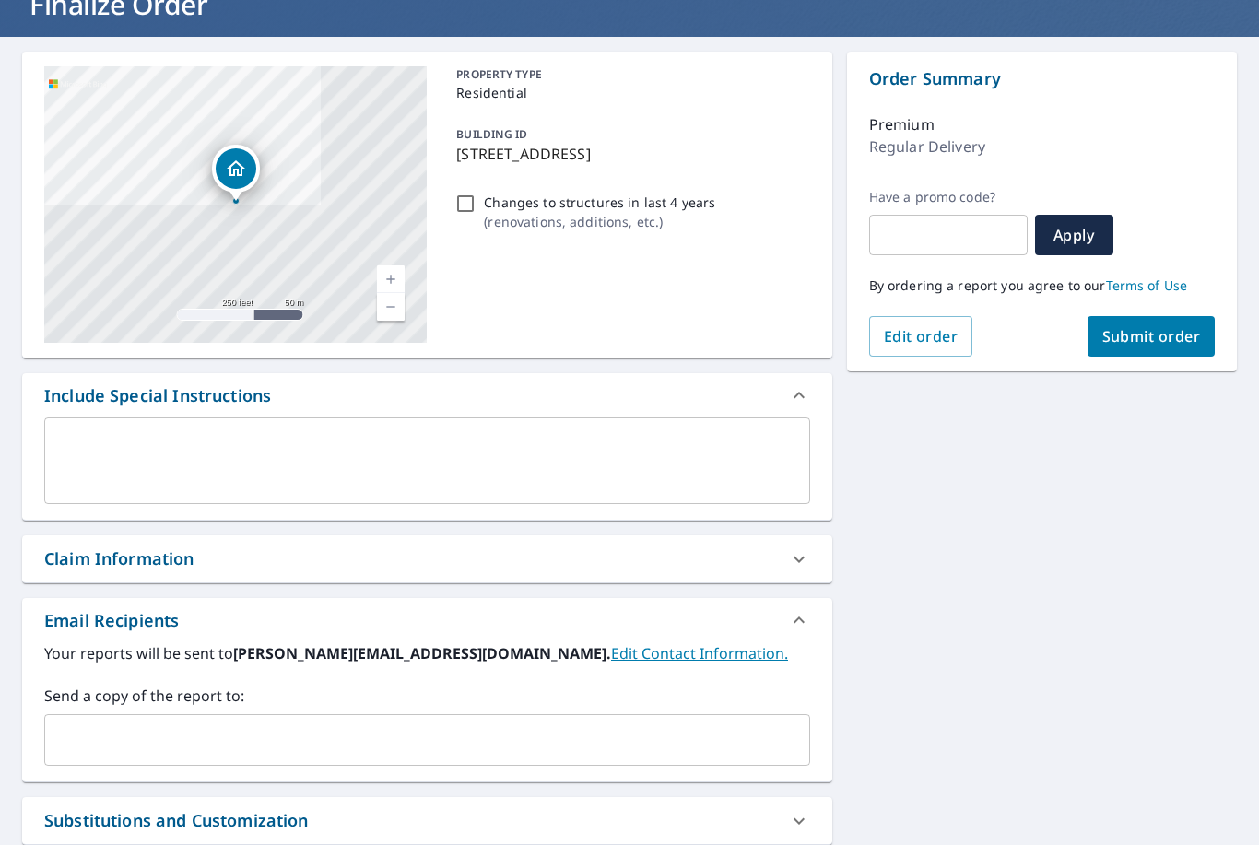
click at [420, 722] on input "text" at bounding box center [413, 739] width 721 height 35
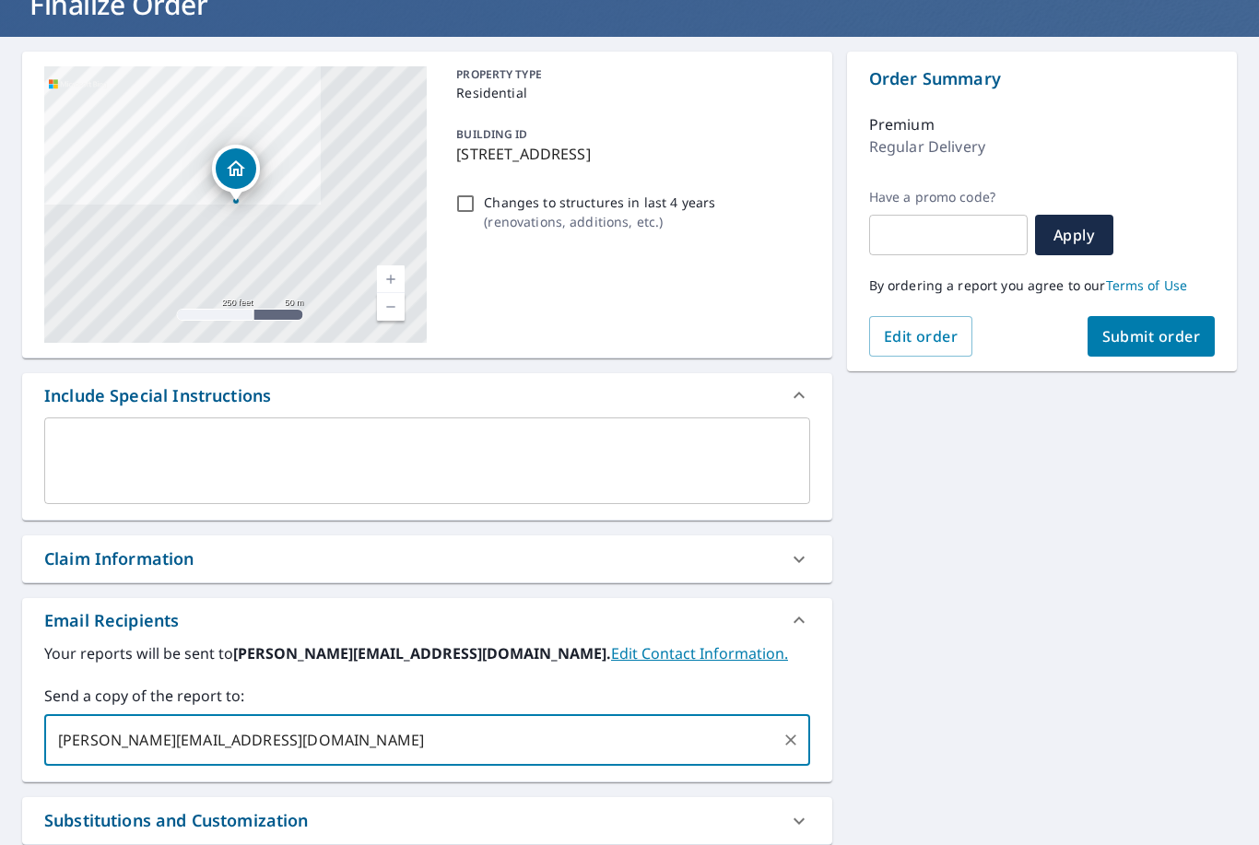
type input "[PERSON_NAME][EMAIL_ADDRESS][DOMAIN_NAME]"
click at [1027, 638] on div "[STREET_ADDRESS][GEOGRAPHIC_DATA] A standard road map Aerial A detailed look fr…" at bounding box center [629, 512] width 1259 height 950
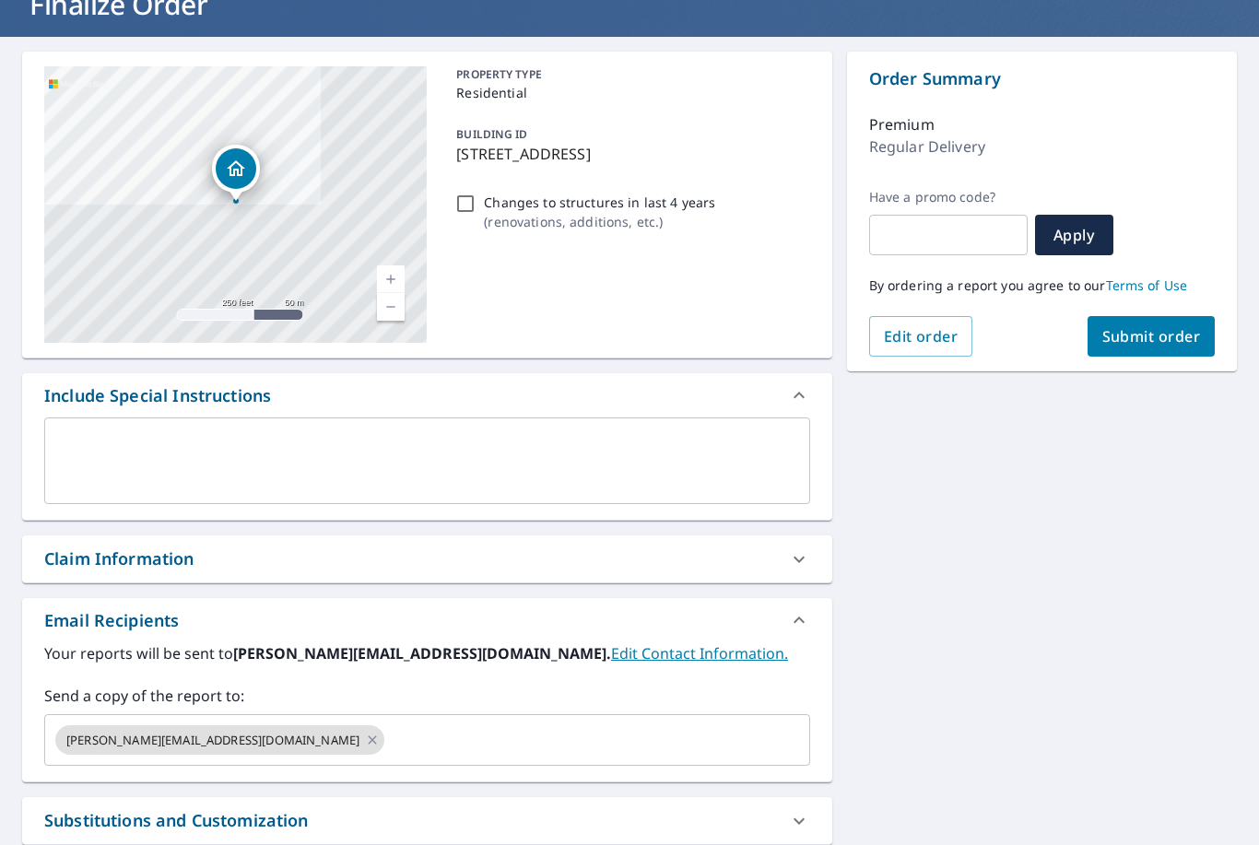
click at [537, 722] on input "text" at bounding box center [580, 739] width 387 height 35
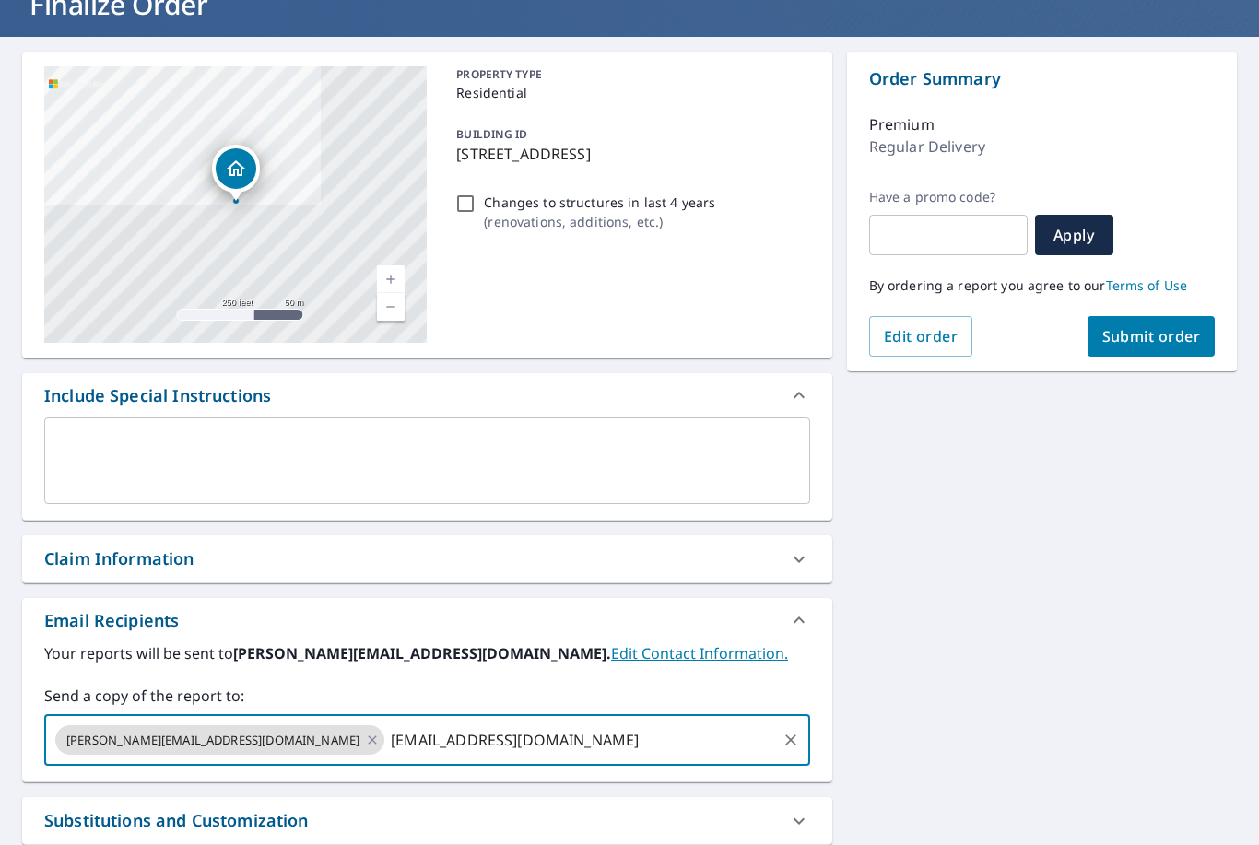
type input "[EMAIL_ADDRESS][DOMAIN_NAME]"
click at [1056, 575] on div "[STREET_ADDRESS][GEOGRAPHIC_DATA] A standard road map Aerial A detailed look fr…" at bounding box center [629, 512] width 1259 height 950
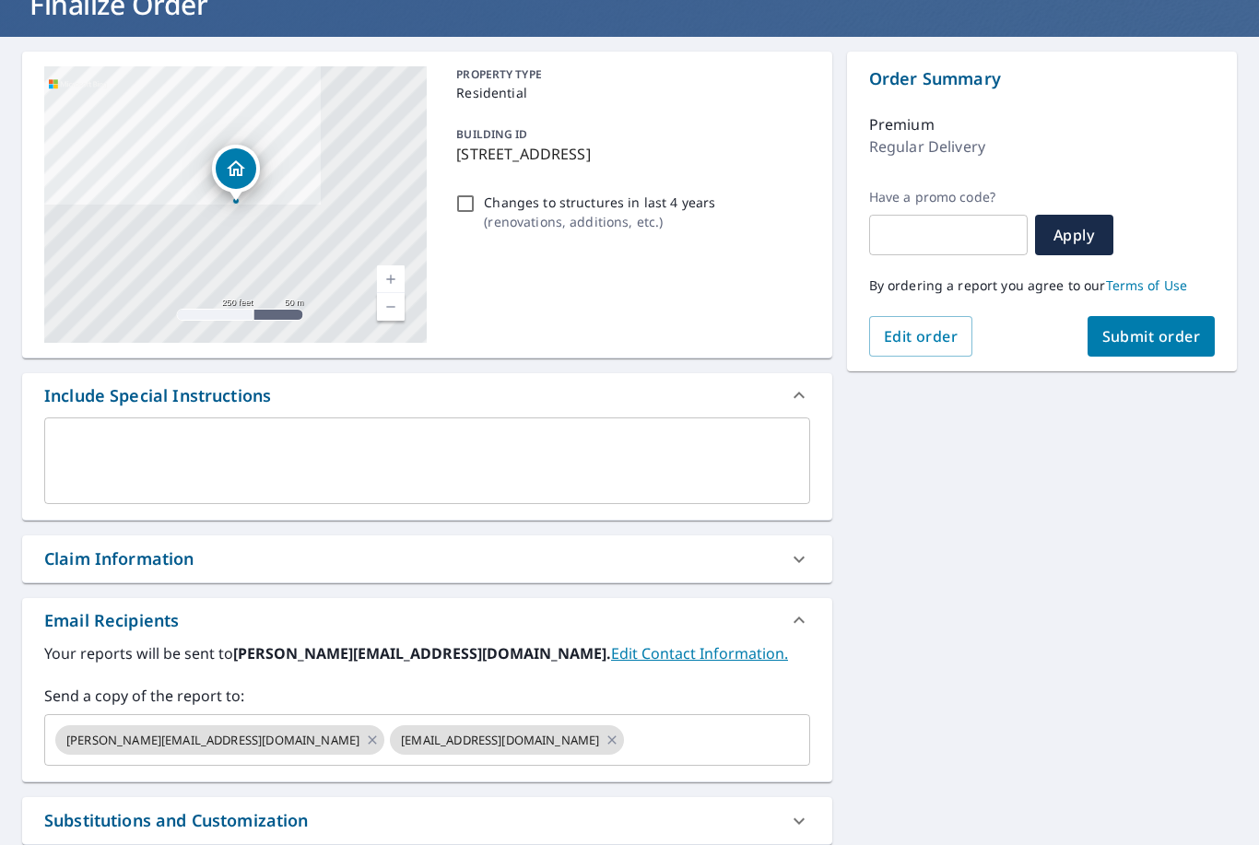
click at [1174, 316] on button "Submit order" at bounding box center [1151, 336] width 128 height 41
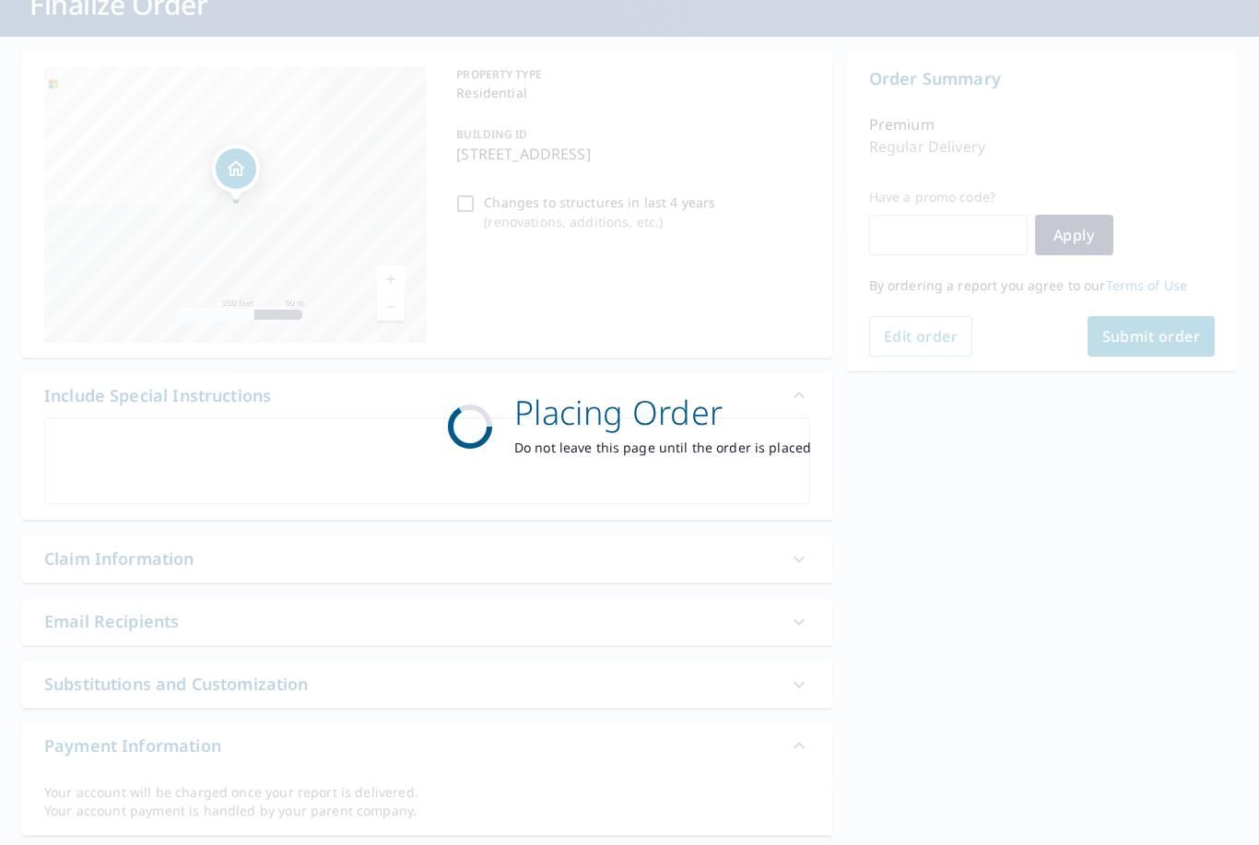
scroll to position [127, 0]
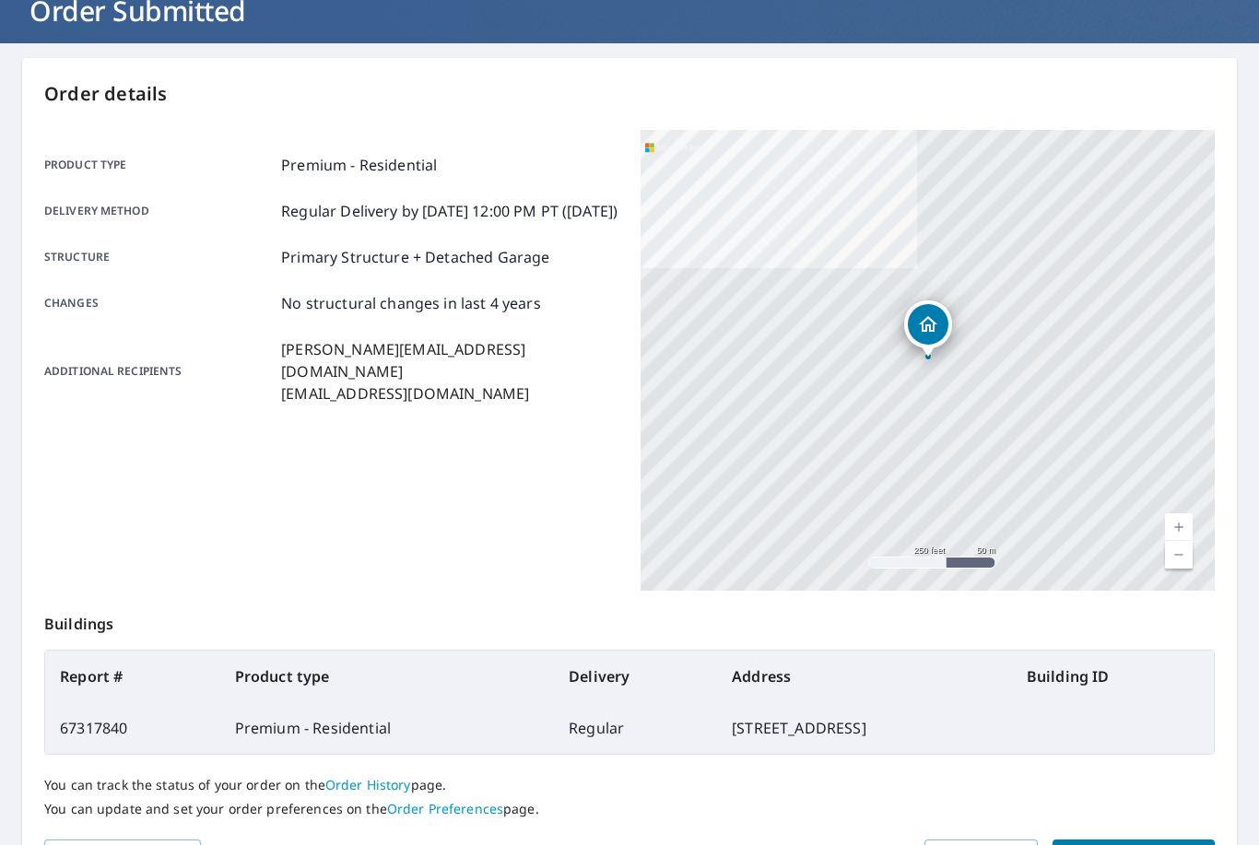
click at [1154, 844] on span "Place another order" at bounding box center [1133, 856] width 133 height 23
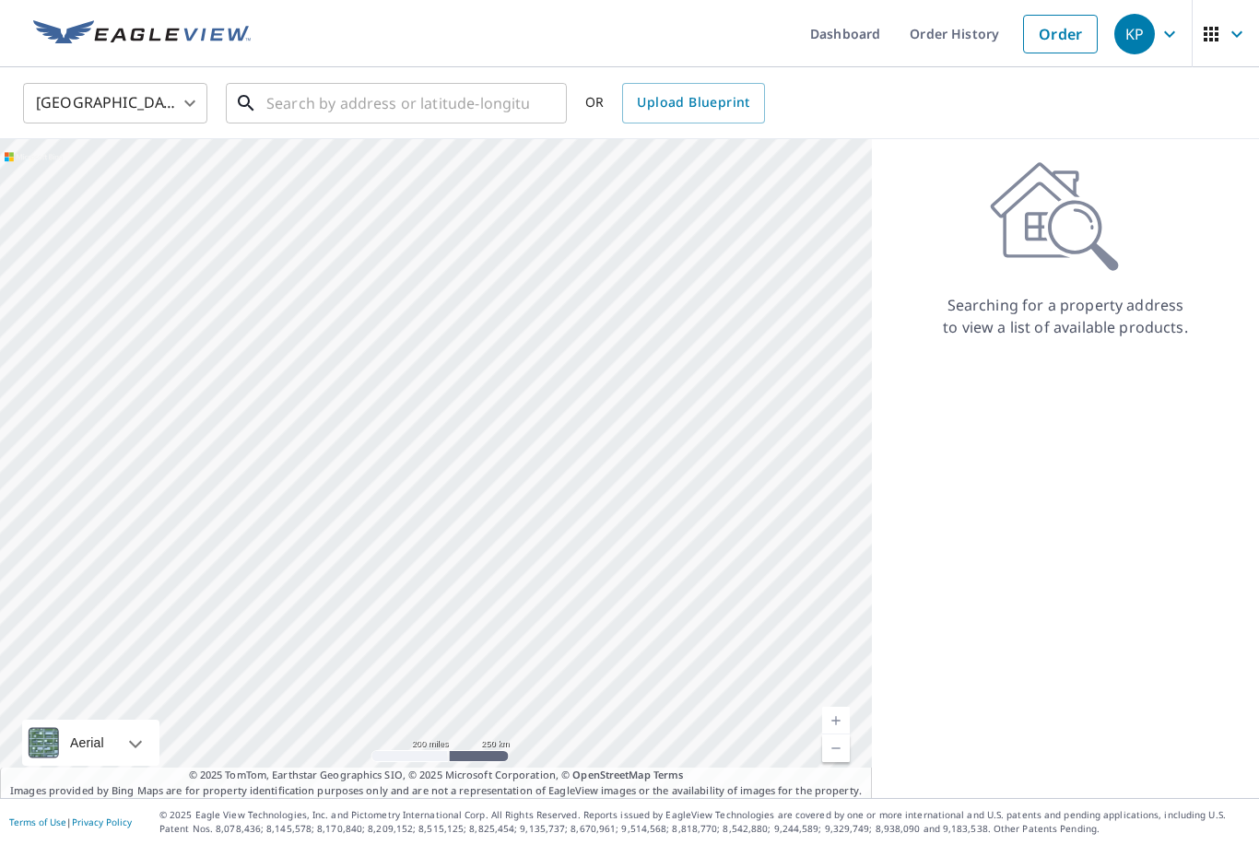
click at [418, 77] on input "text" at bounding box center [397, 103] width 263 height 52
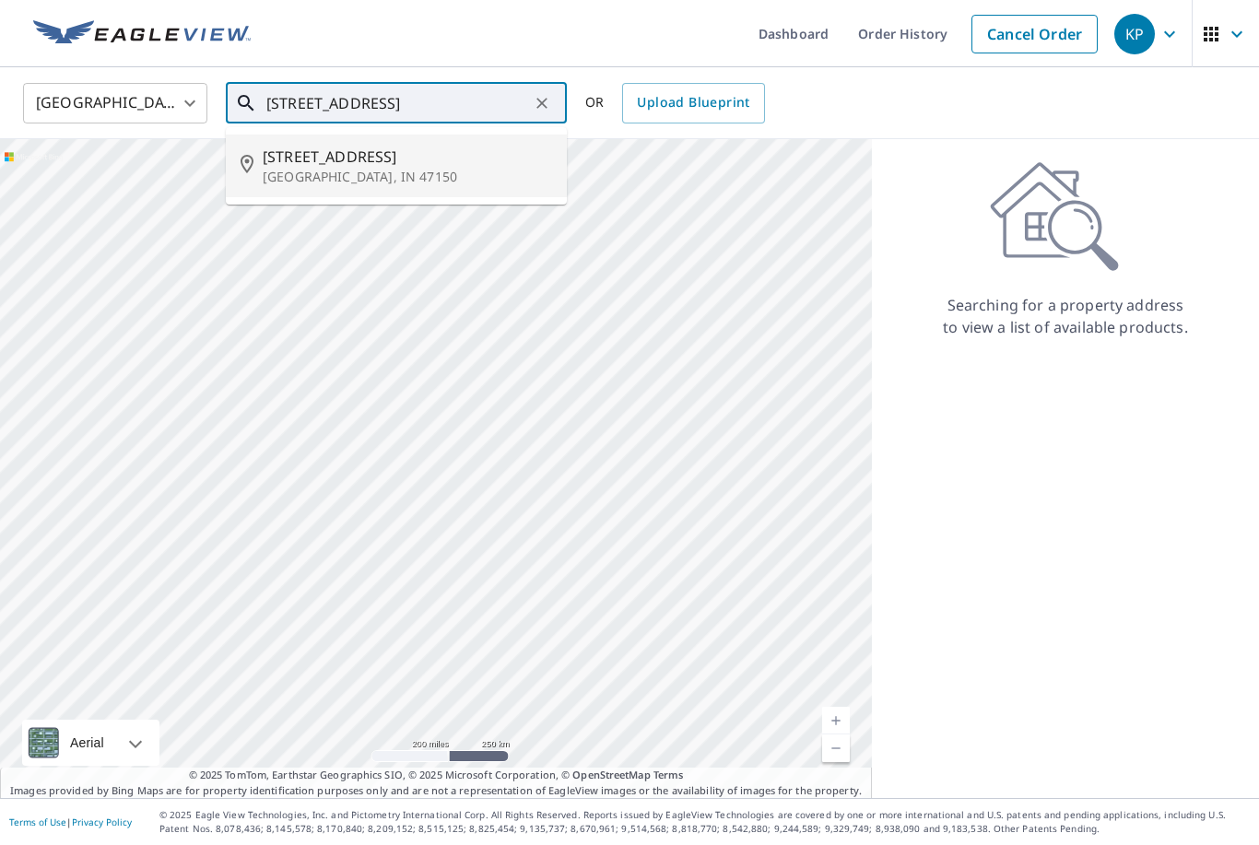
click at [421, 168] on p "[GEOGRAPHIC_DATA], IN 47150" at bounding box center [407, 177] width 289 height 18
type input "[STREET_ADDRESS]"
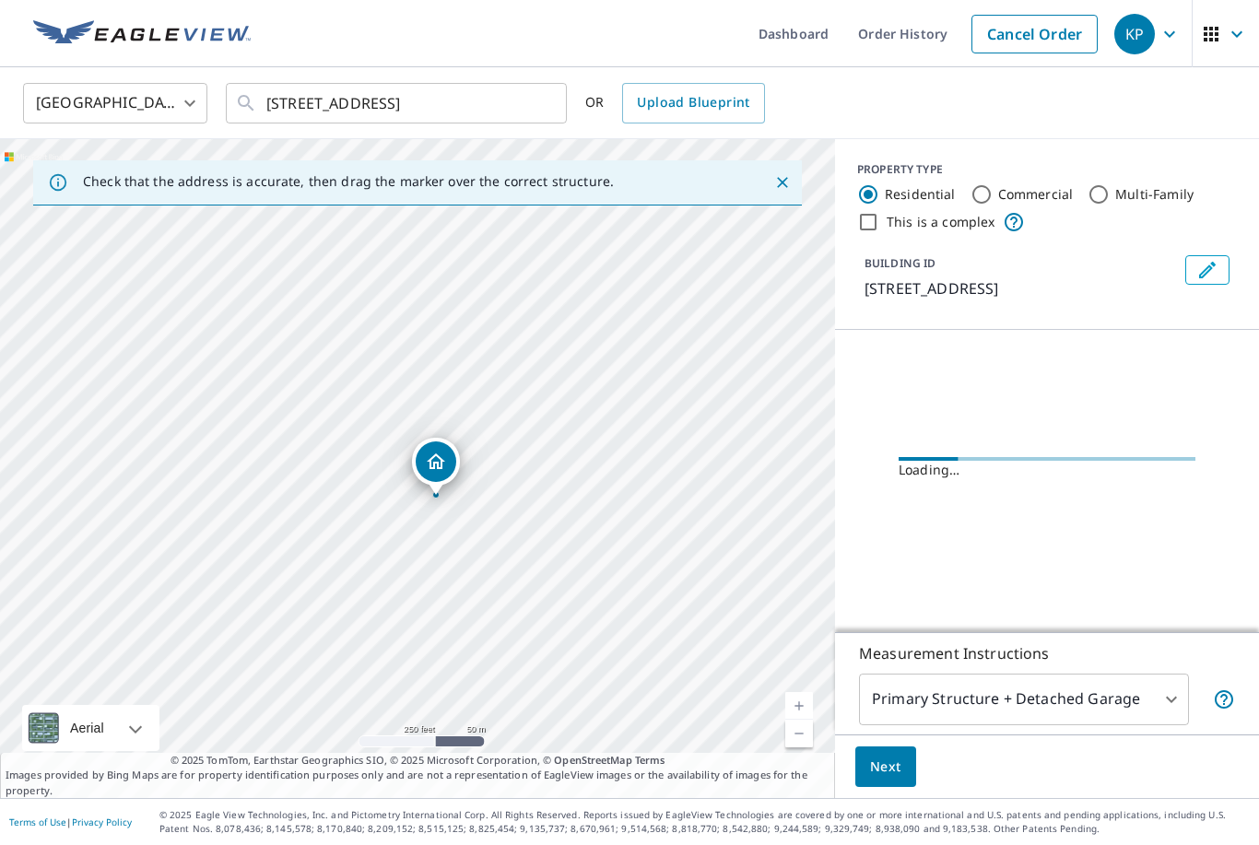
click at [793, 702] on link "Current Level 17, Zoom In" at bounding box center [799, 706] width 28 height 28
click at [802, 703] on link "Current Level 18, Zoom In" at bounding box center [799, 706] width 28 height 28
click at [805, 697] on link "Current Level 19, Zoom In" at bounding box center [799, 706] width 28 height 28
click at [806, 698] on link "Current Level 19, Zoom In" at bounding box center [799, 706] width 28 height 28
click at [807, 699] on link "Current Level 20, Zoom In Disabled" at bounding box center [799, 706] width 28 height 28
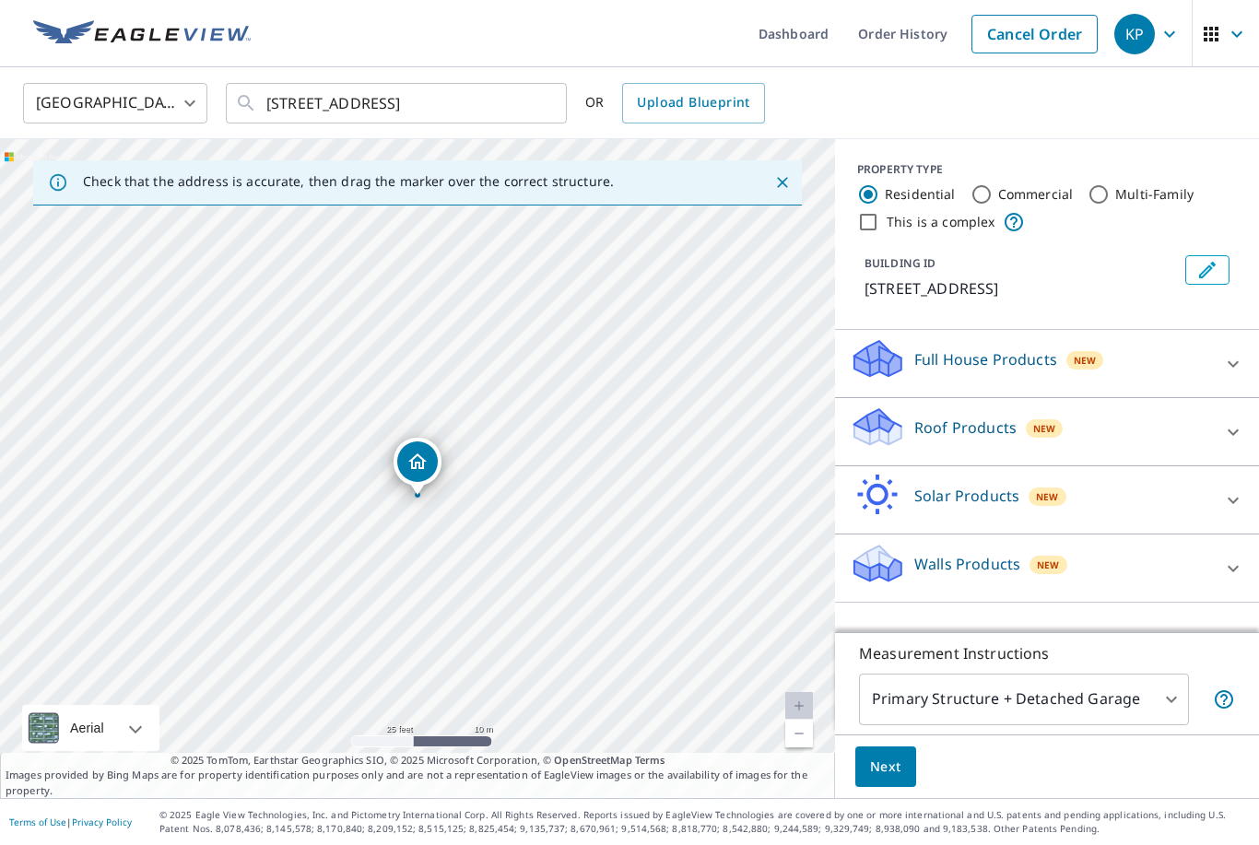
click at [802, 707] on link "Current Level 20, Zoom In Disabled" at bounding box center [799, 706] width 28 height 28
click at [1083, 405] on div "Roof Products New" at bounding box center [1029, 431] width 361 height 53
click at [864, 473] on input "Premium" at bounding box center [863, 484] width 28 height 22
checkbox input "true"
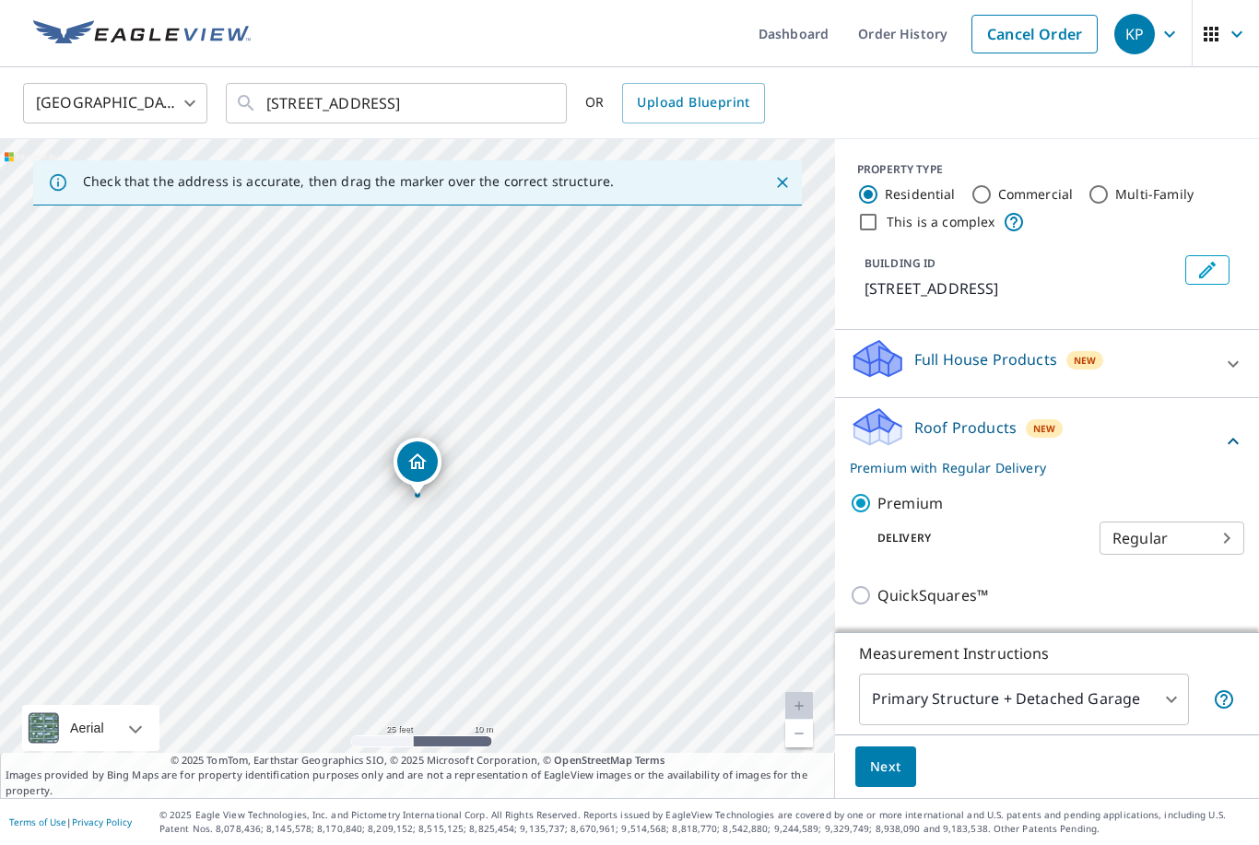
click at [885, 778] on button "Next" at bounding box center [885, 766] width 61 height 41
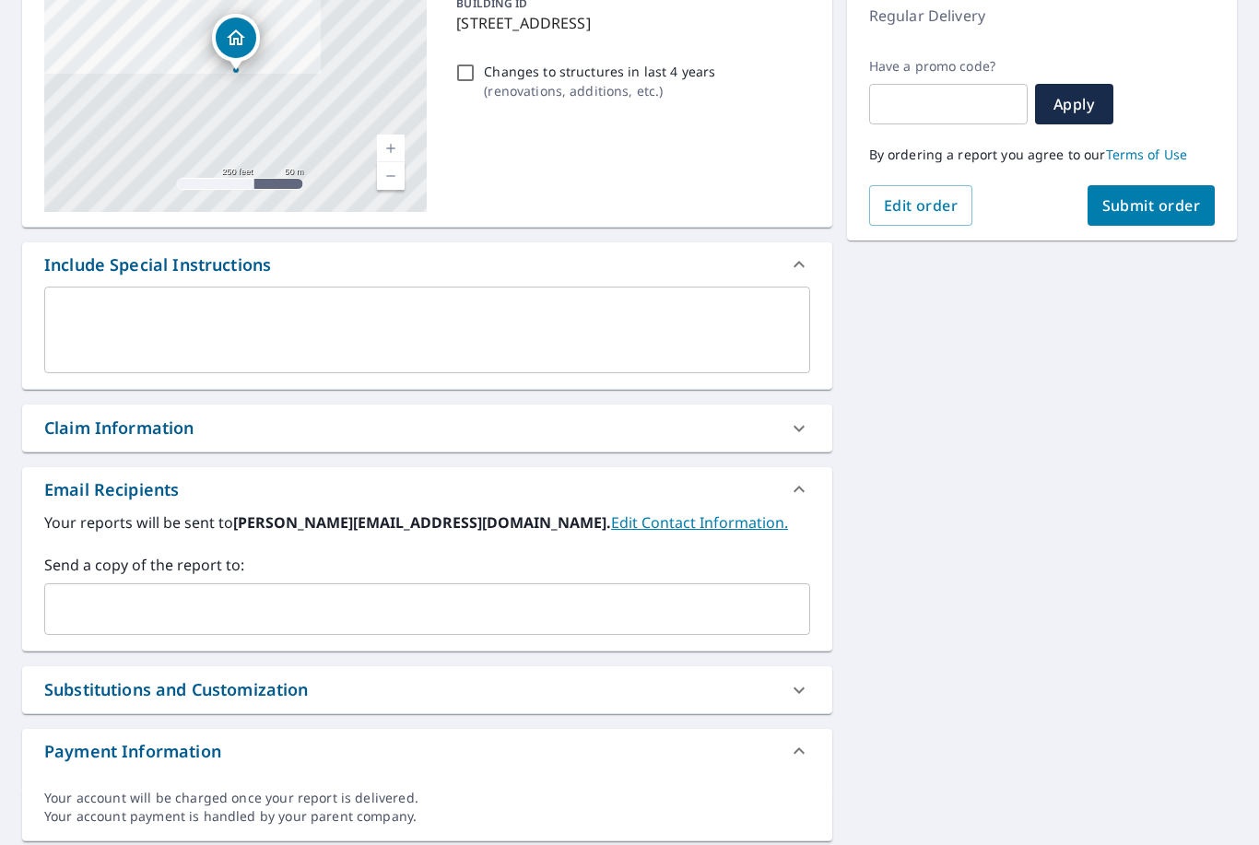
scroll to position [264, 0]
click at [440, 592] on input "text" at bounding box center [413, 609] width 721 height 35
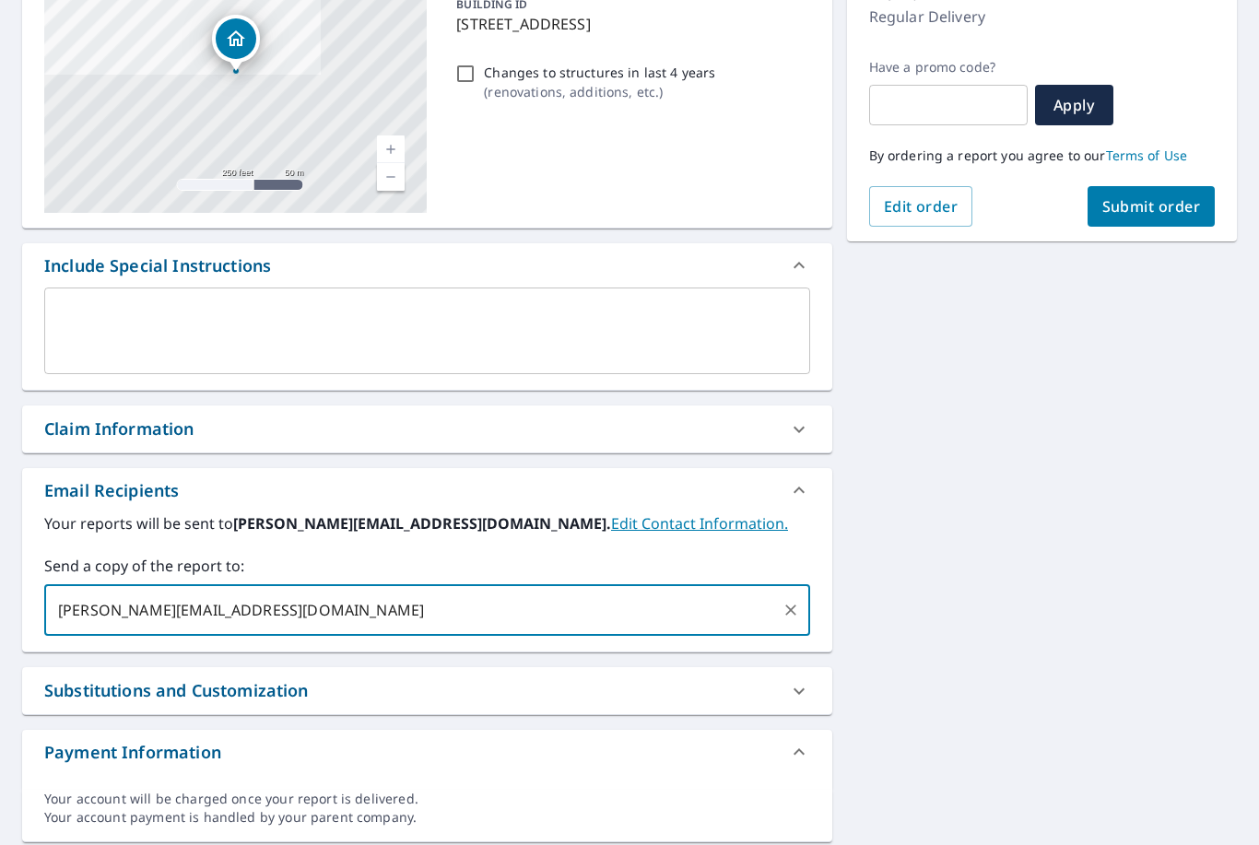
type input "[PERSON_NAME][EMAIL_ADDRESS][DOMAIN_NAME]"
click at [1058, 590] on div "[STREET_ADDRESS] Aerial Road A standard road map Aerial A detailed look from ab…" at bounding box center [629, 382] width 1259 height 950
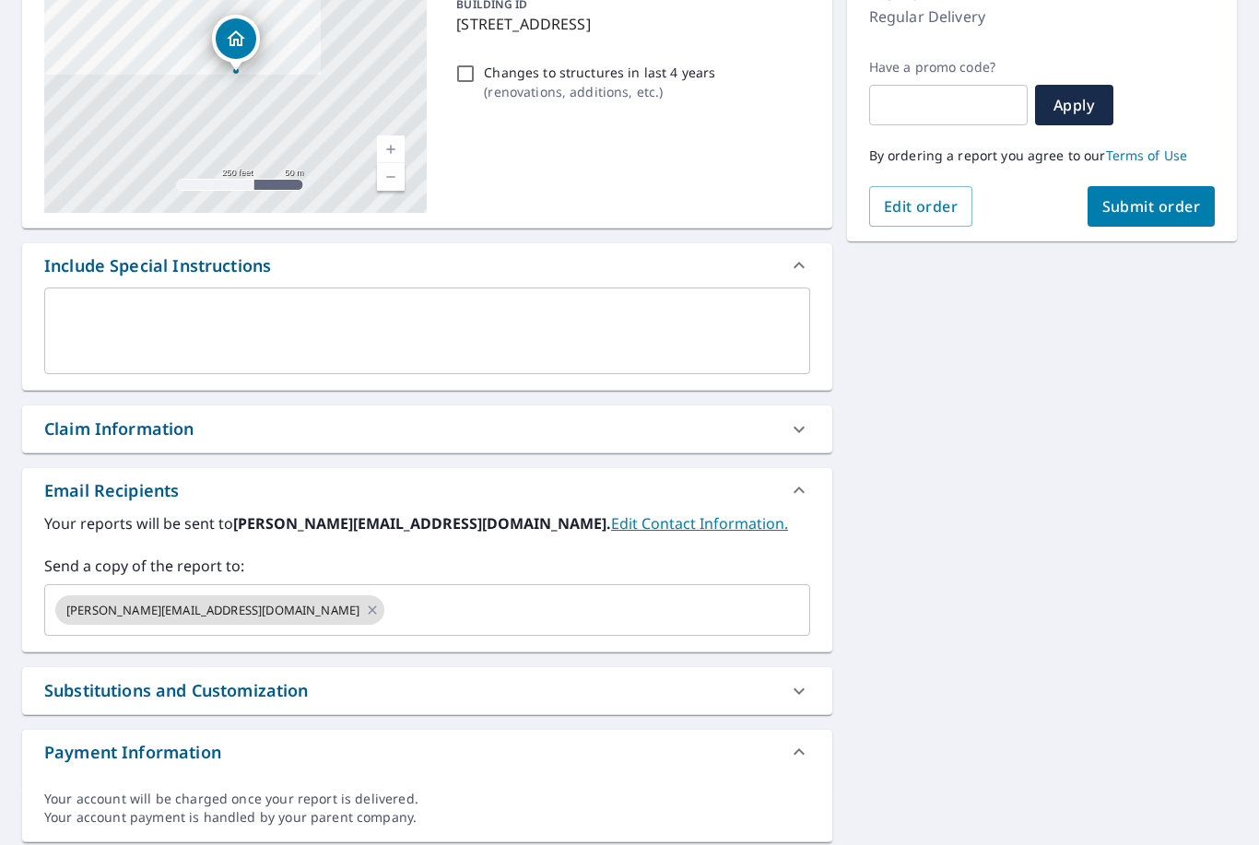
click at [552, 592] on input "text" at bounding box center [580, 609] width 387 height 35
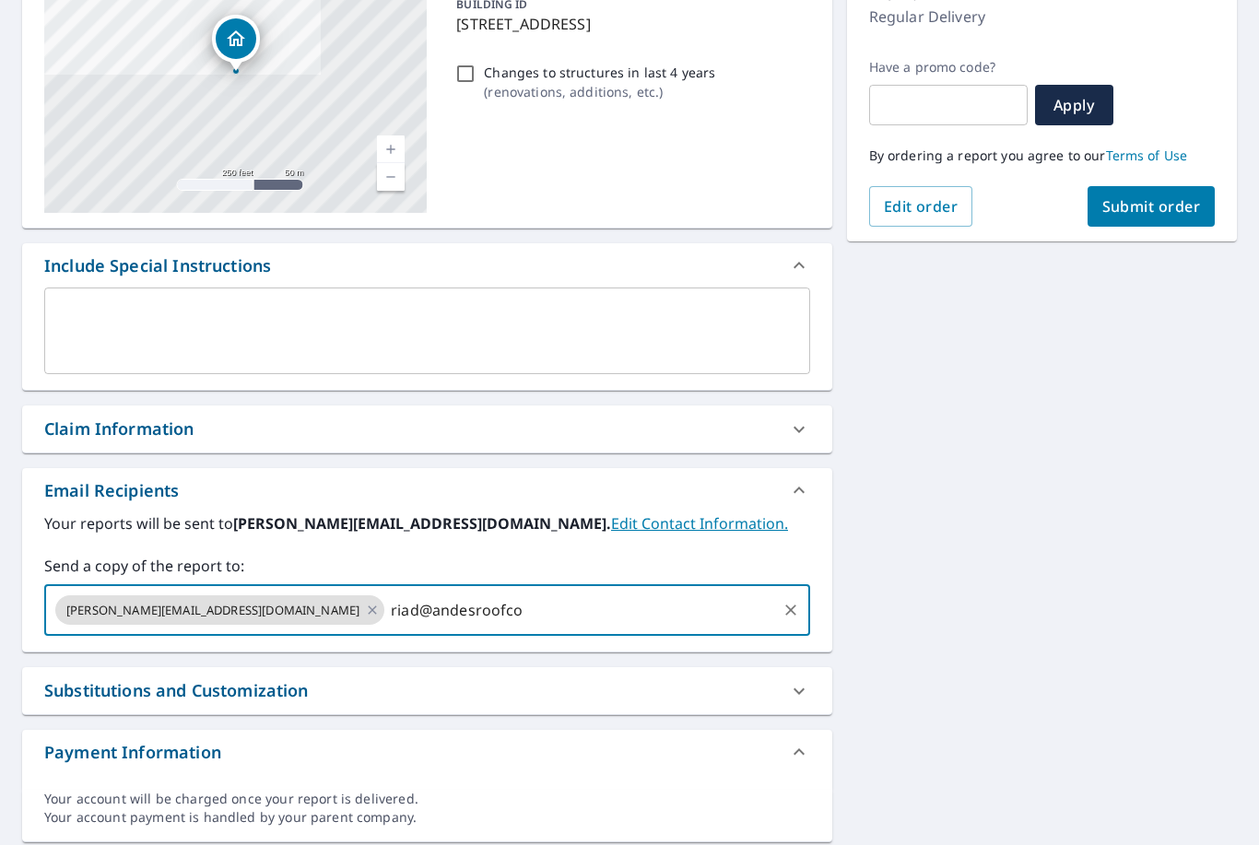
type input "riad@andesroofcom"
type input "[EMAIL_ADDRESS][DOMAIN_NAME]"
click at [1042, 534] on div "[STREET_ADDRESS] Aerial Road A standard road map Aerial A detailed look from ab…" at bounding box center [629, 382] width 1259 height 950
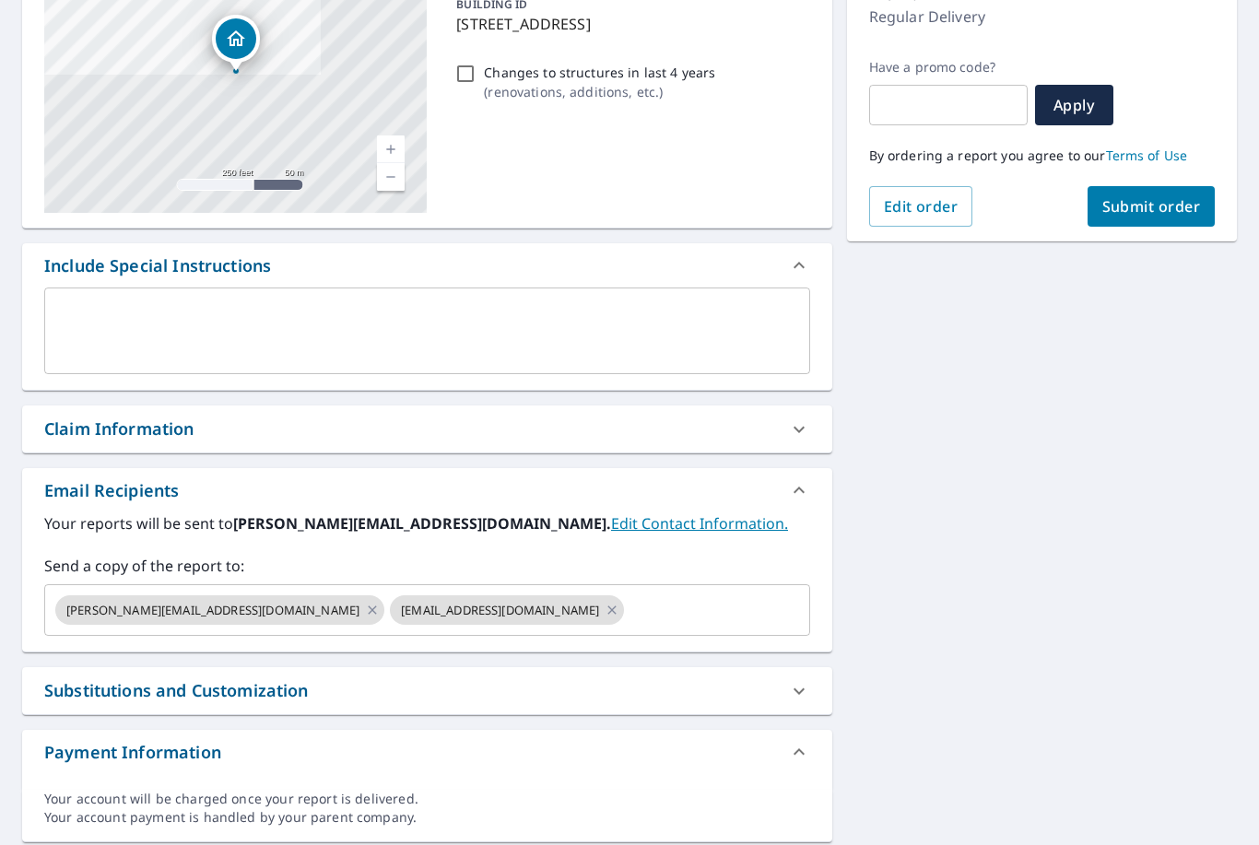
click at [1166, 196] on span "Submit order" at bounding box center [1151, 206] width 99 height 20
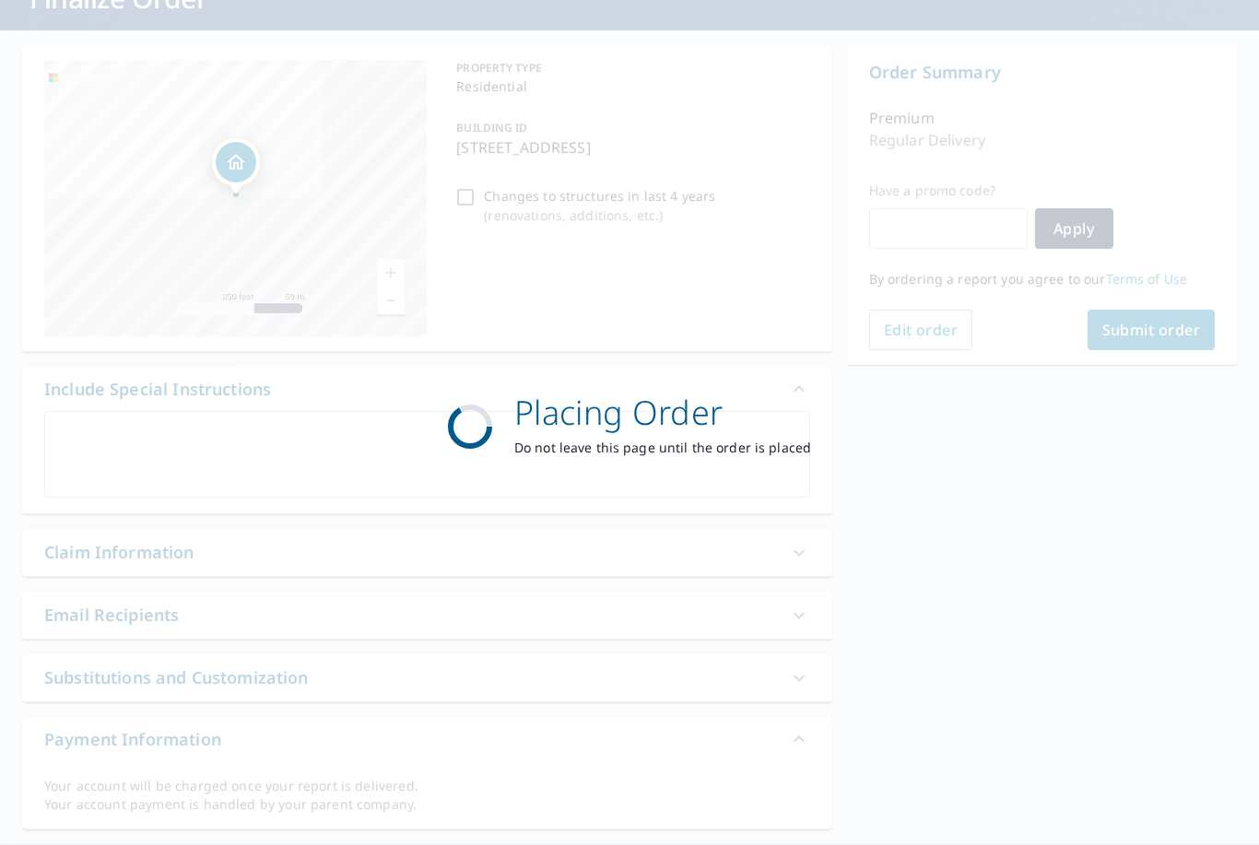
scroll to position [127, 0]
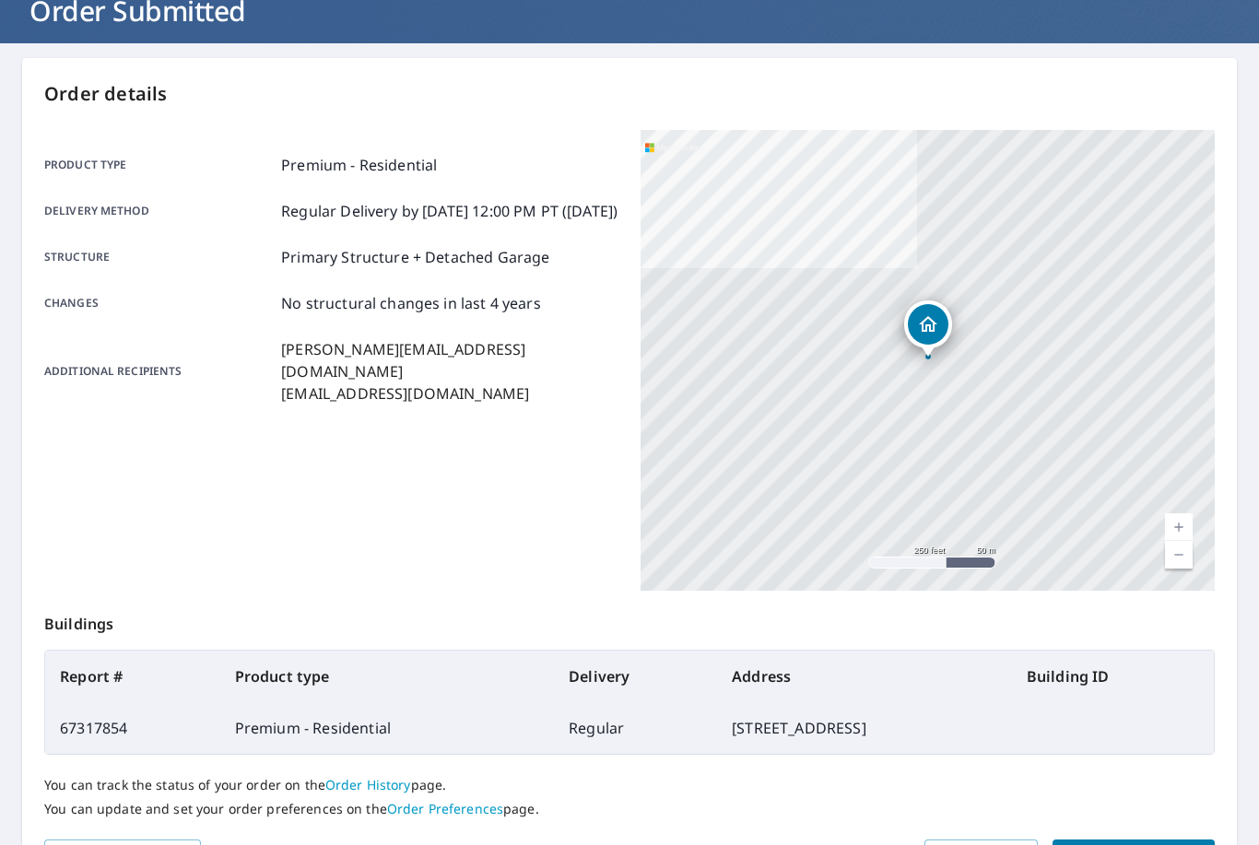
click at [1163, 844] on span "Place another order" at bounding box center [1133, 856] width 133 height 23
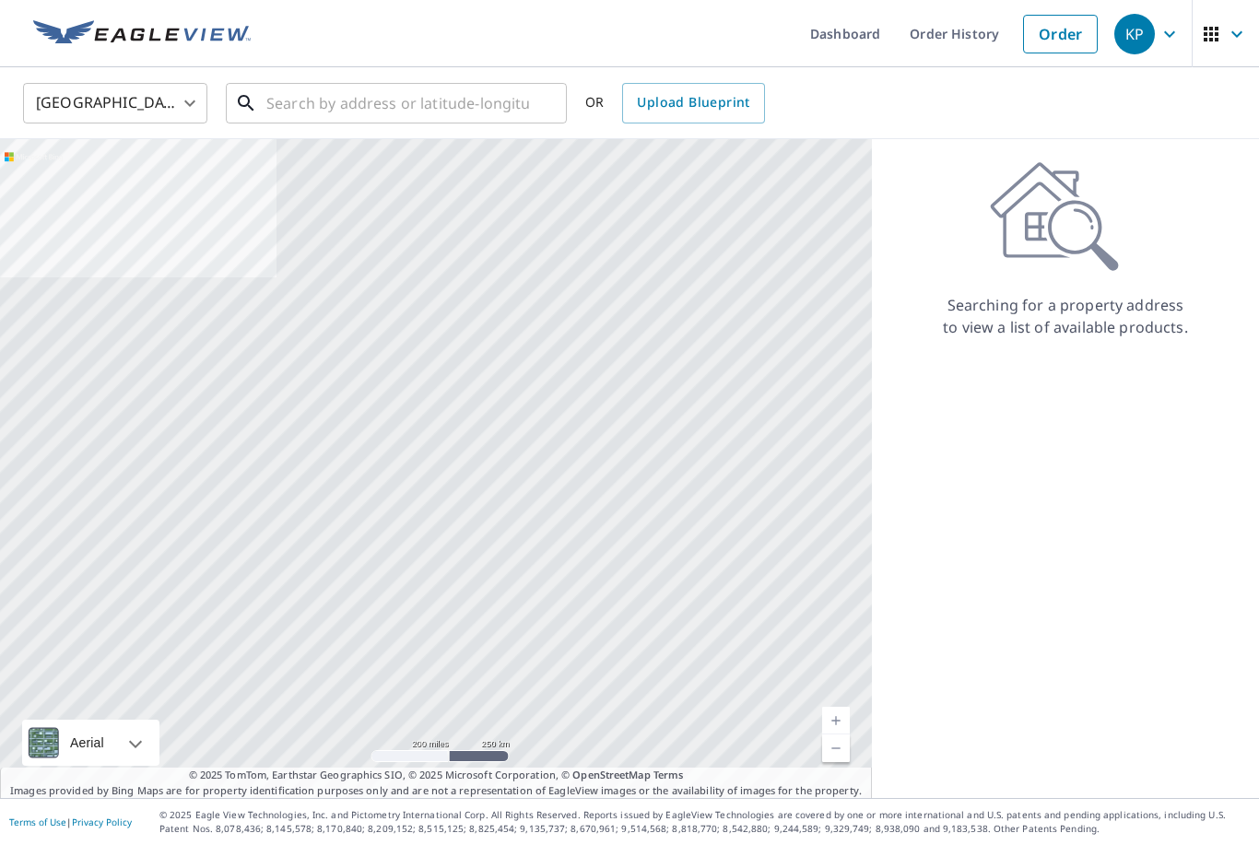
click at [476, 77] on input "text" at bounding box center [397, 103] width 263 height 52
